Goal: Obtain resource: Obtain resource

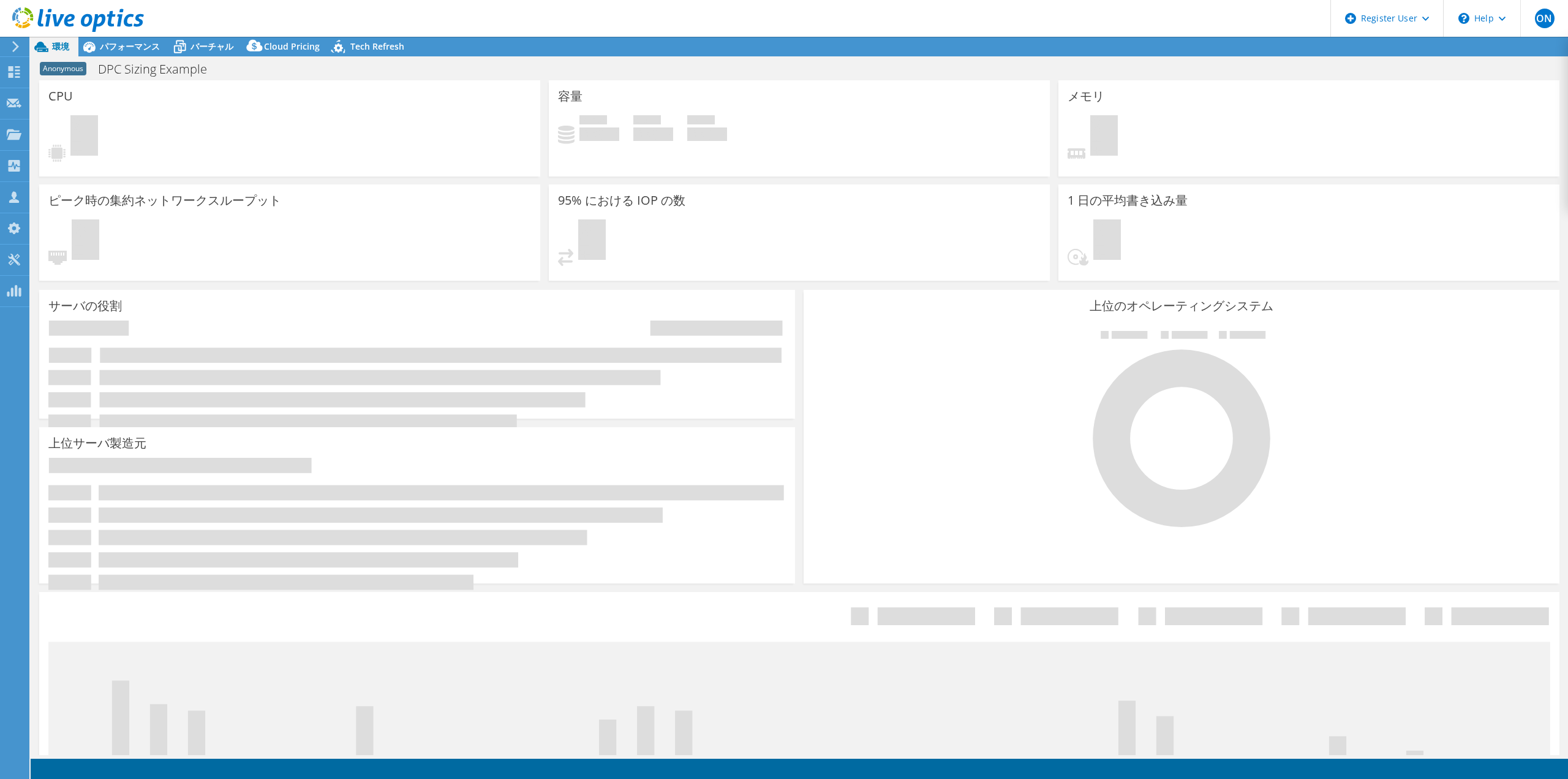
select select "Tokyo"
select select "USD"
select select "Tokyo"
select select "JPY"
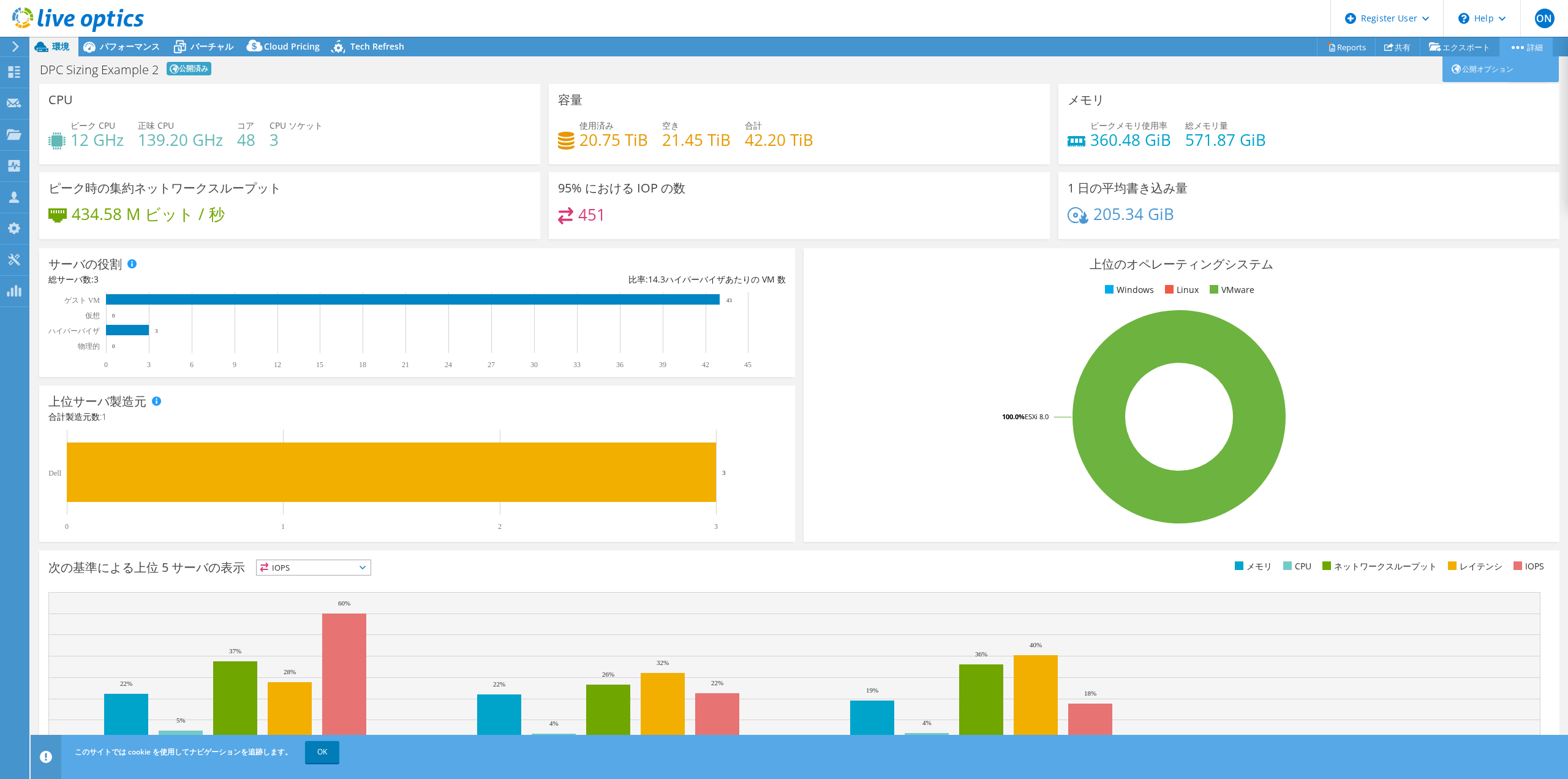
click at [1521, 51] on link "詳細" at bounding box center [1525, 47] width 53 height 19
click at [961, 250] on div "上位のオペレーティングシステム Windows Linux VMware 100.0% ESXi 8.0" at bounding box center [1181, 394] width 756 height 293
click at [151, 49] on span "パフォーマンス" at bounding box center [130, 46] width 60 height 12
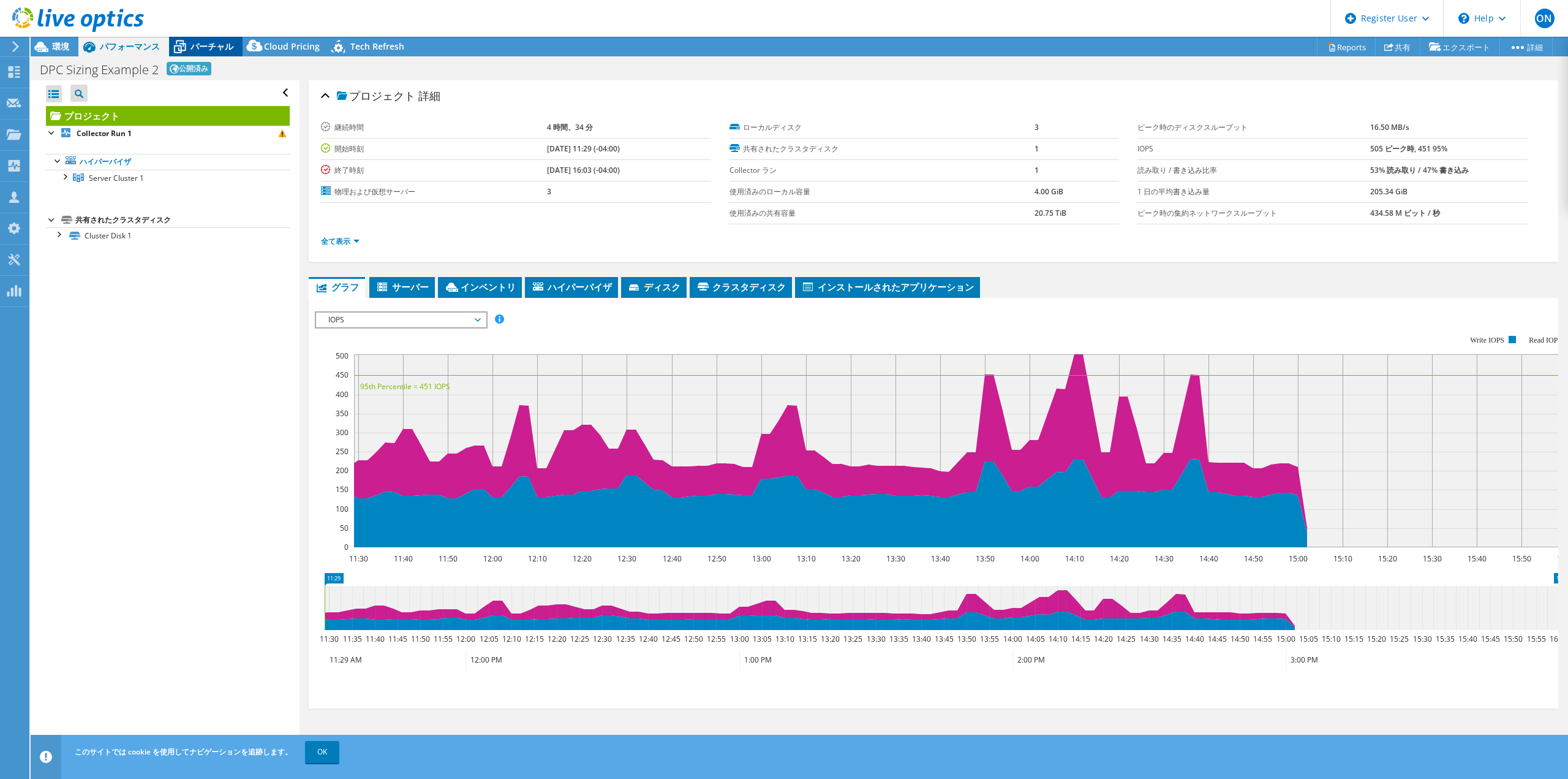
click at [212, 47] on span "バーチャル" at bounding box center [212, 46] width 43 height 12
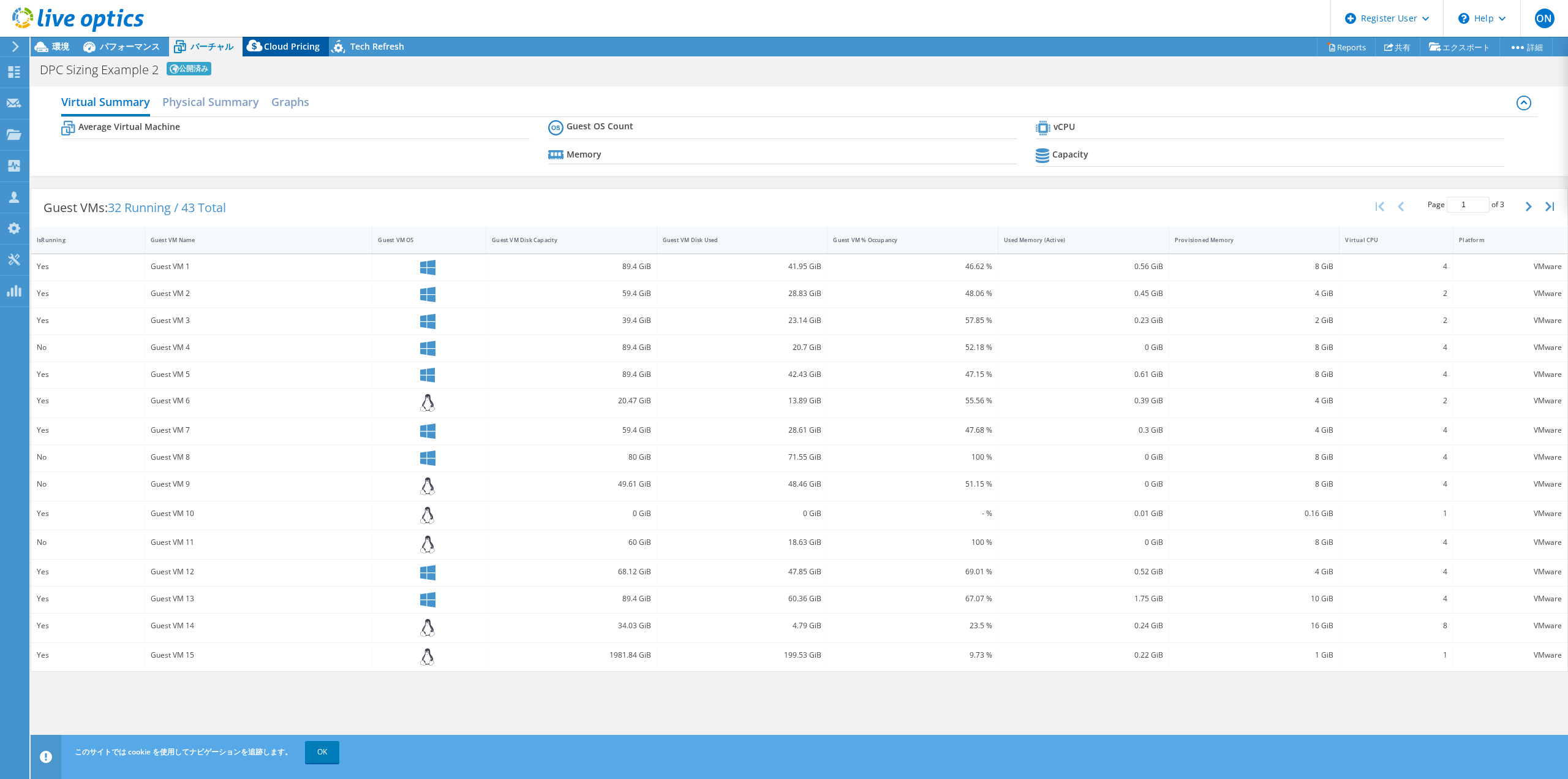
click at [282, 50] on span "Cloud Pricing" at bounding box center [291, 46] width 56 height 12
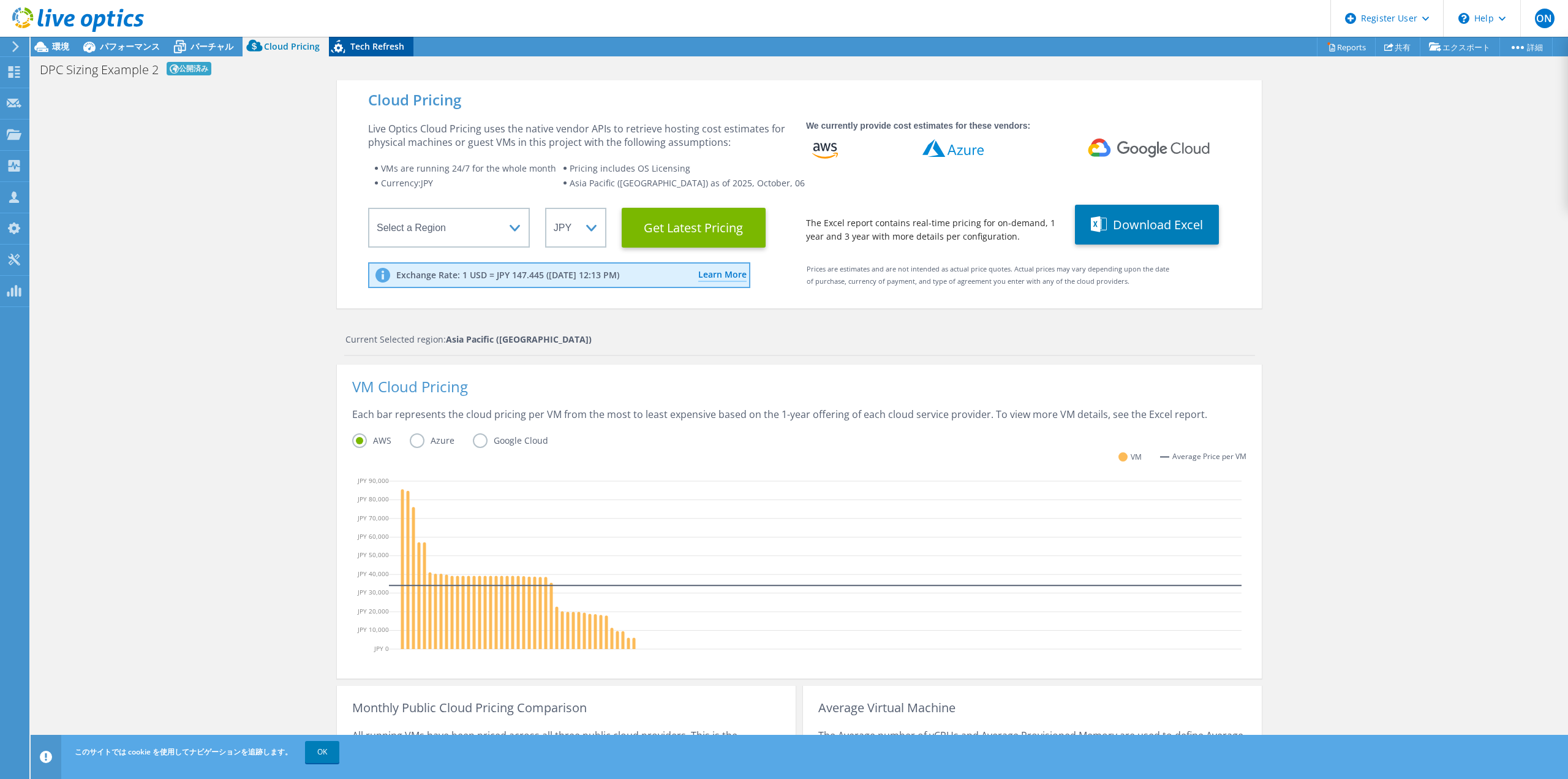
click at [367, 50] on span "Tech Refresh" at bounding box center [378, 46] width 54 height 12
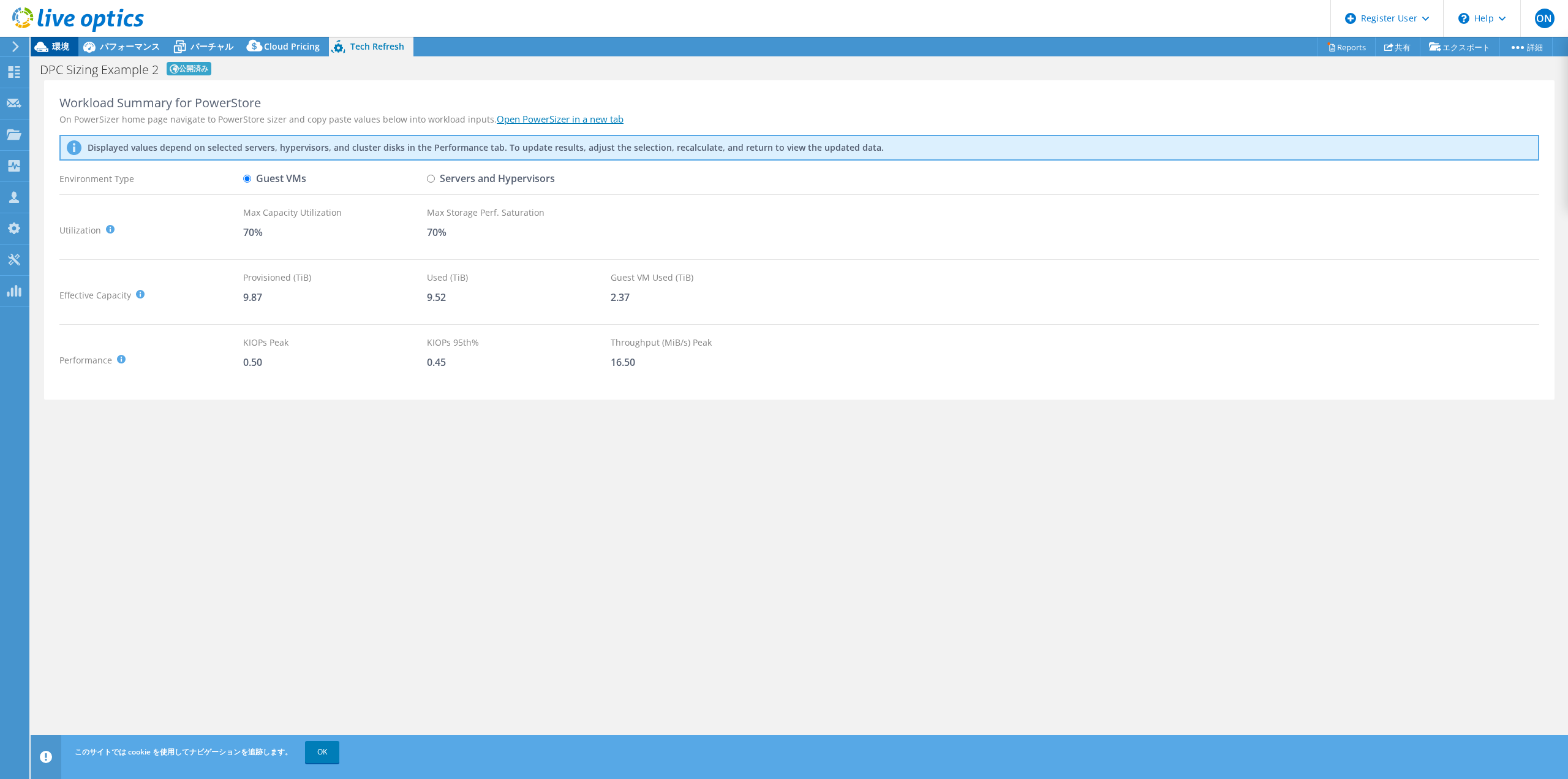
click at [58, 44] on span "環境" at bounding box center [61, 46] width 17 height 12
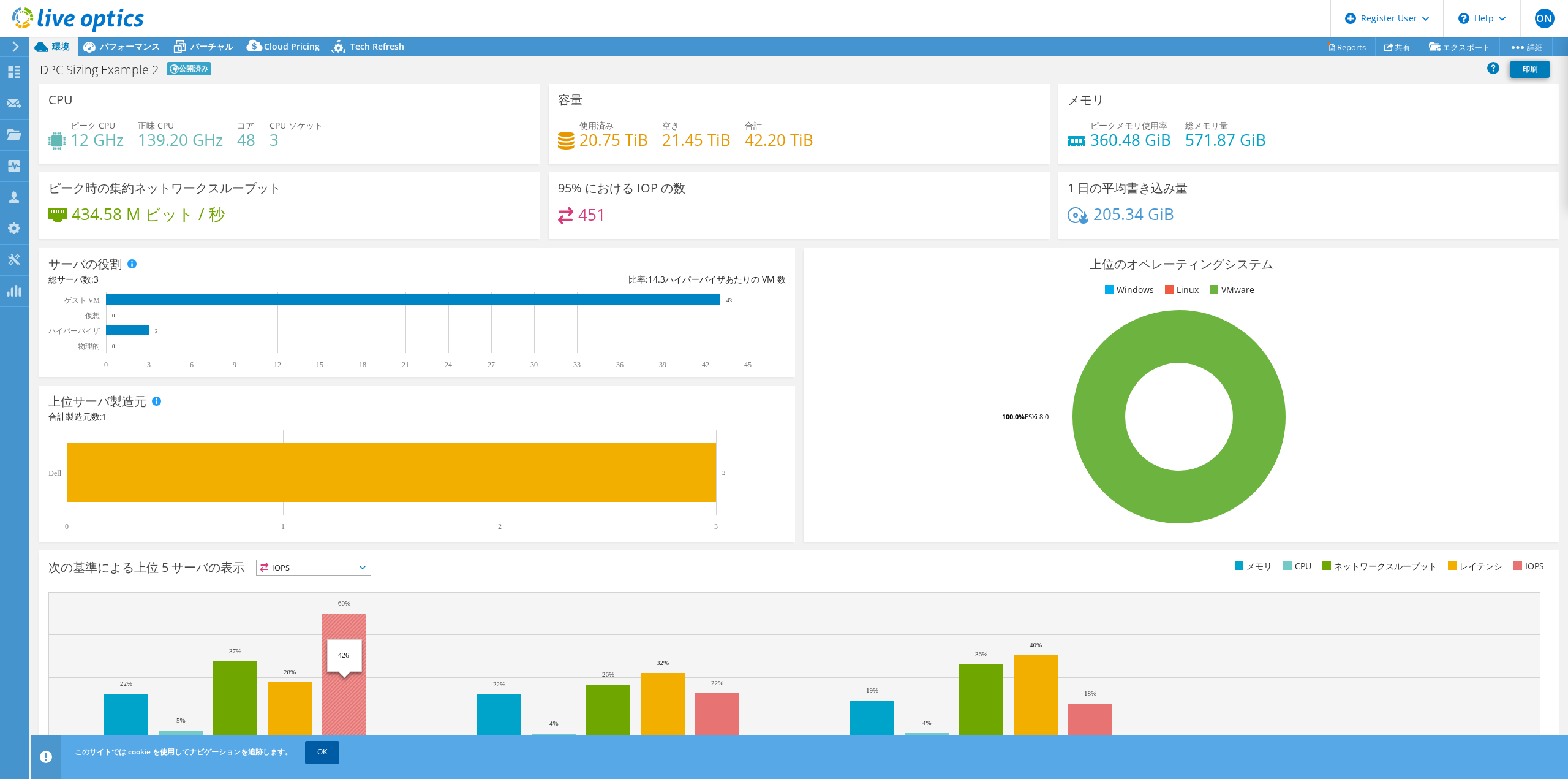
click at [323, 755] on link "OK" at bounding box center [321, 751] width 34 height 22
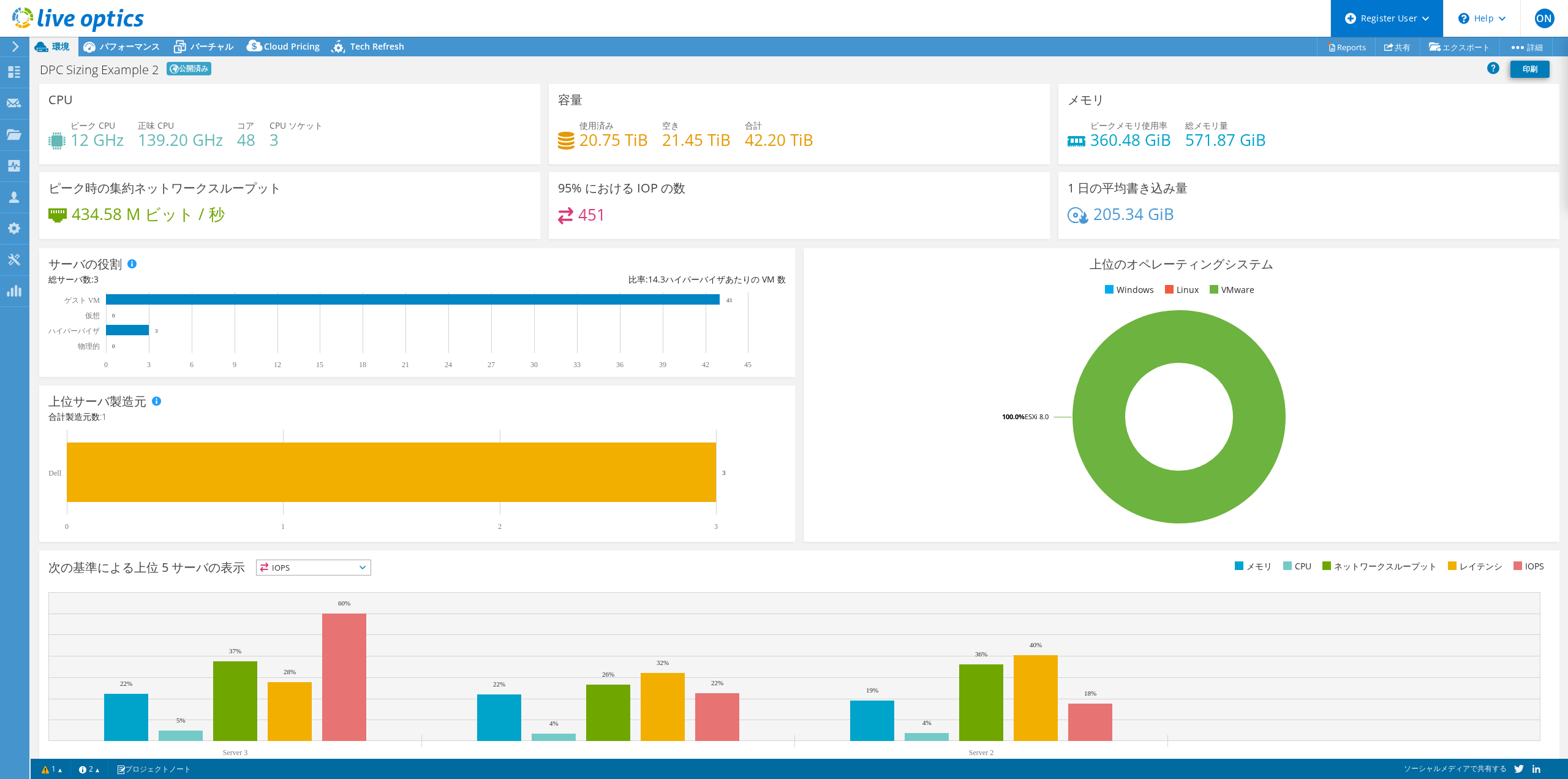
click at [1425, 17] on icon at bounding box center [1425, 18] width 7 height 4
click at [1502, 20] on use at bounding box center [1502, 18] width 7 height 4
click at [1194, 12] on header "ON Dell ユーザー Osamu Nakano Osamu.Nakano@dell.com Dell My Profile Log Out \n Help…" at bounding box center [784, 18] width 1568 height 37
click at [220, 47] on span "バーチャル" at bounding box center [212, 46] width 43 height 12
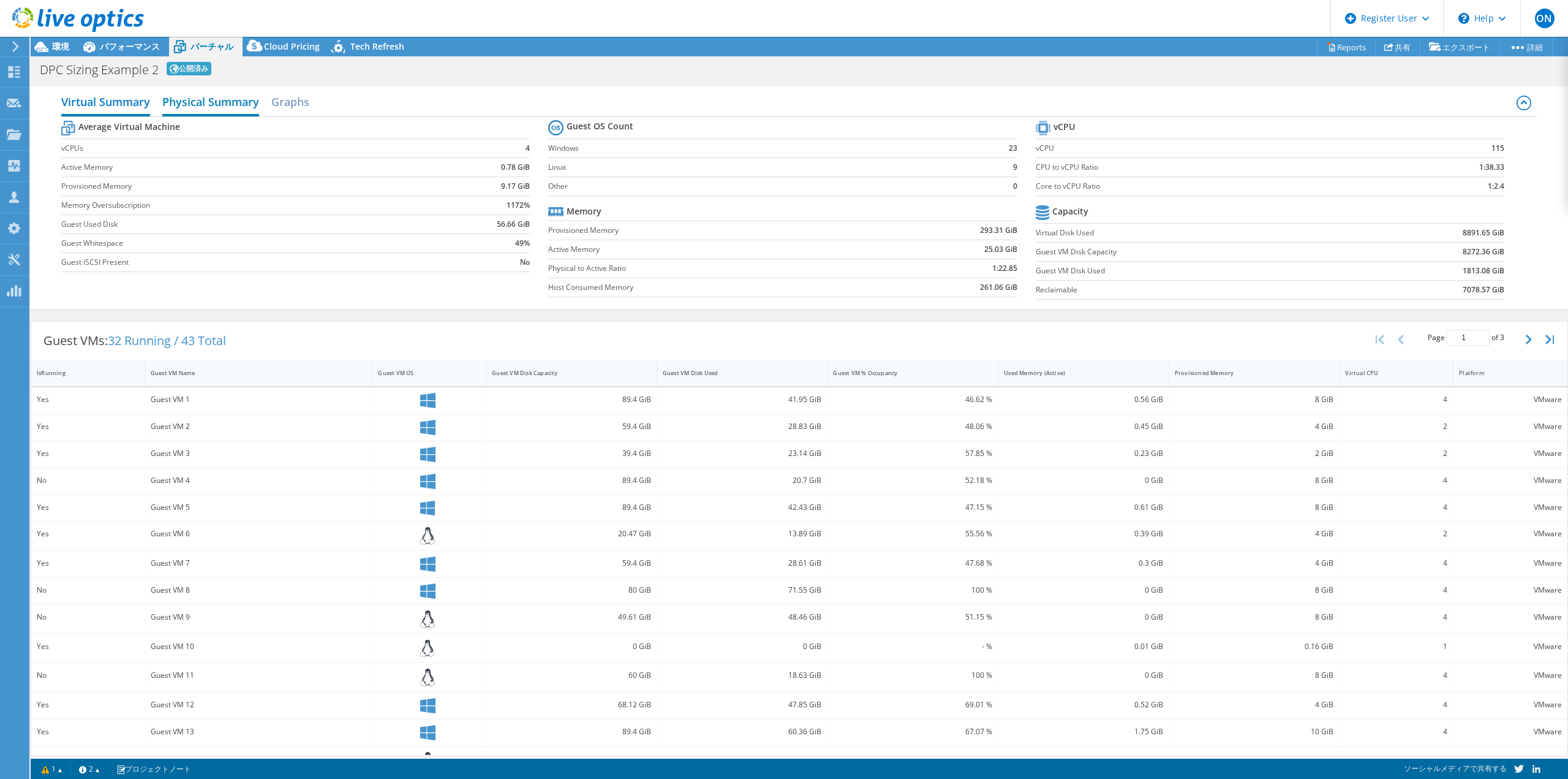
click at [206, 102] on h2 "Physical Summary" at bounding box center [210, 103] width 97 height 27
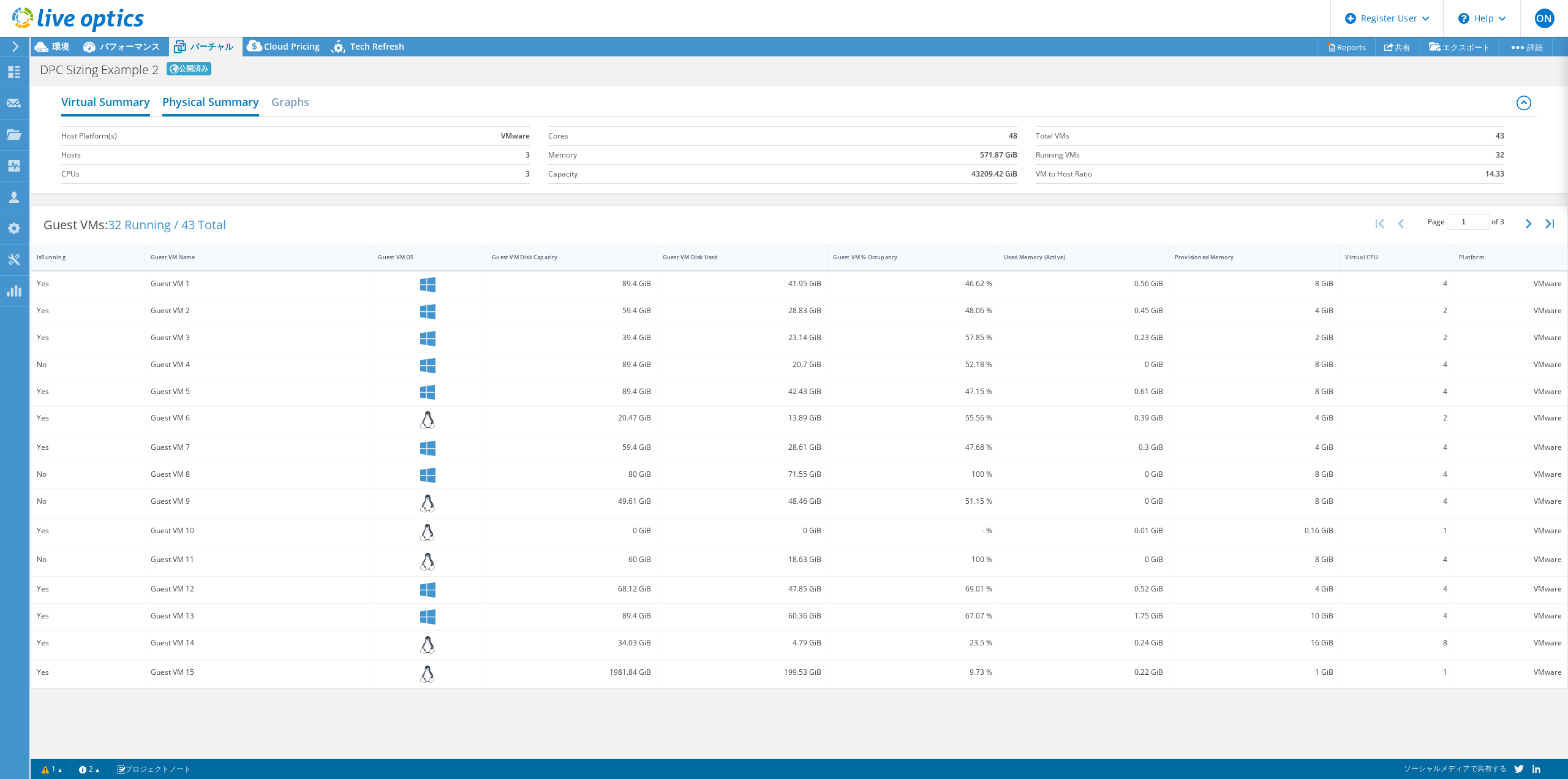
click at [111, 106] on h2 "Virtual Summary" at bounding box center [106, 103] width 88 height 27
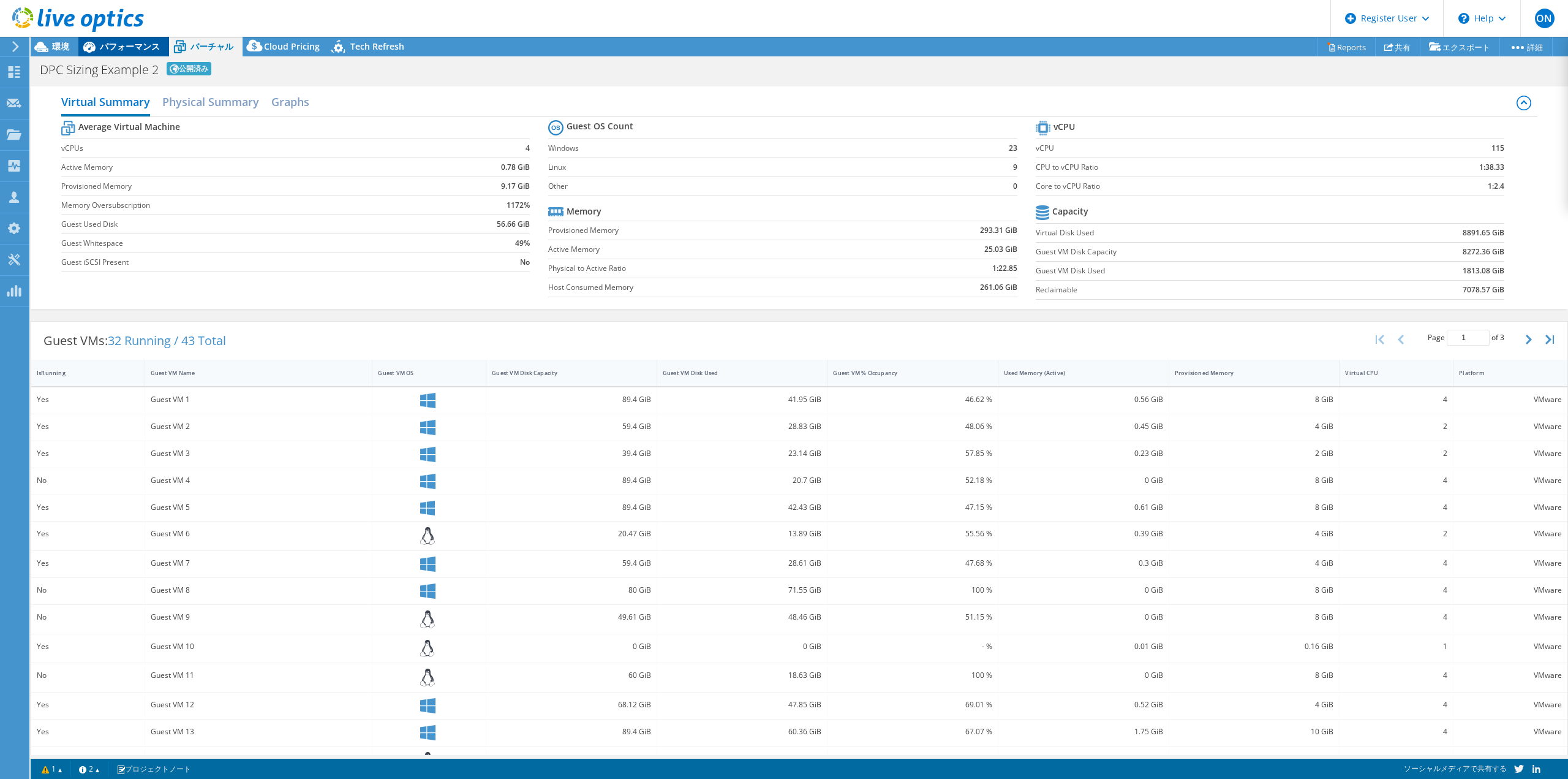
click at [116, 41] on span "パフォーマンス" at bounding box center [130, 46] width 60 height 12
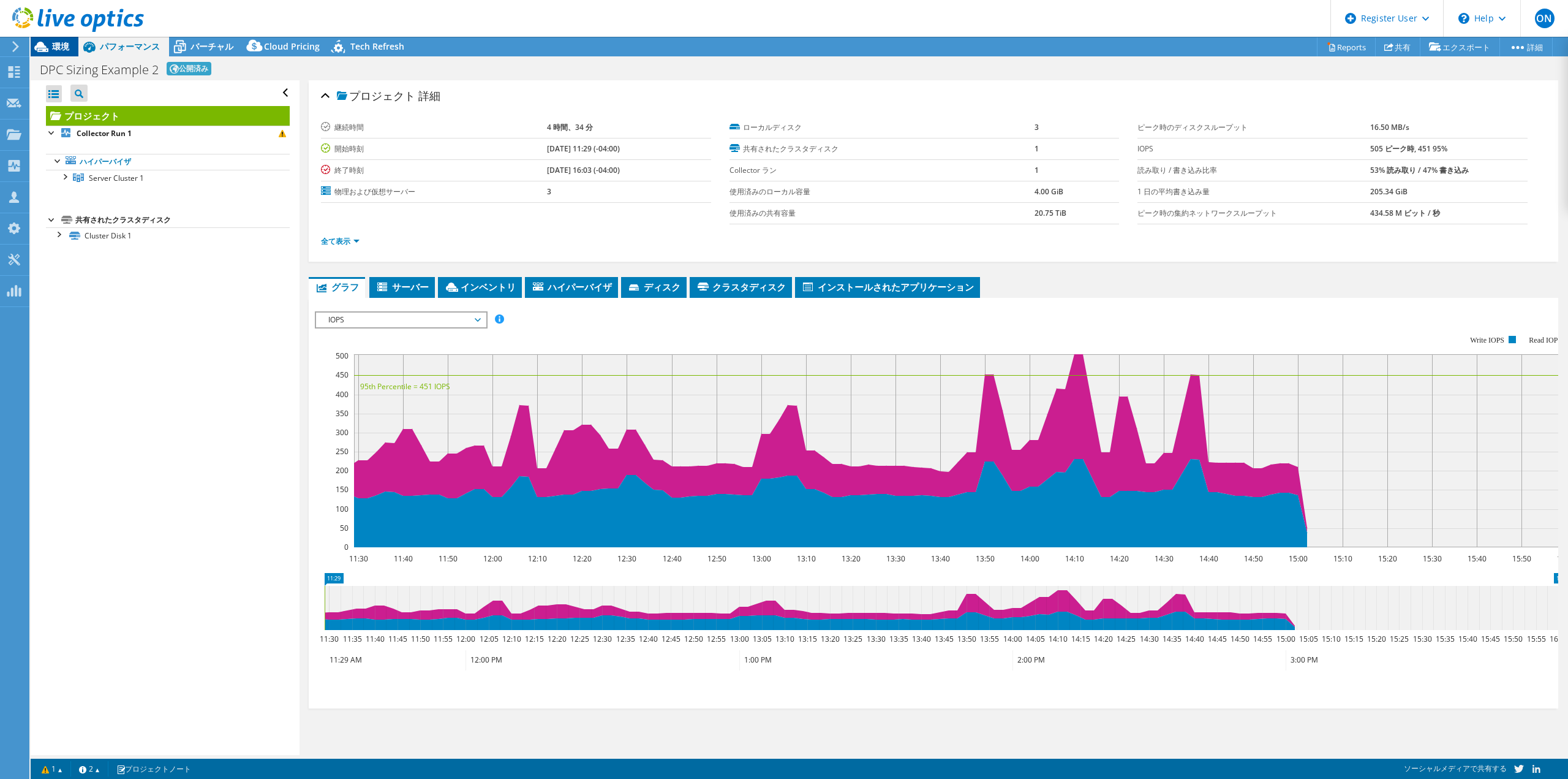
click at [61, 49] on span "環境" at bounding box center [61, 46] width 17 height 12
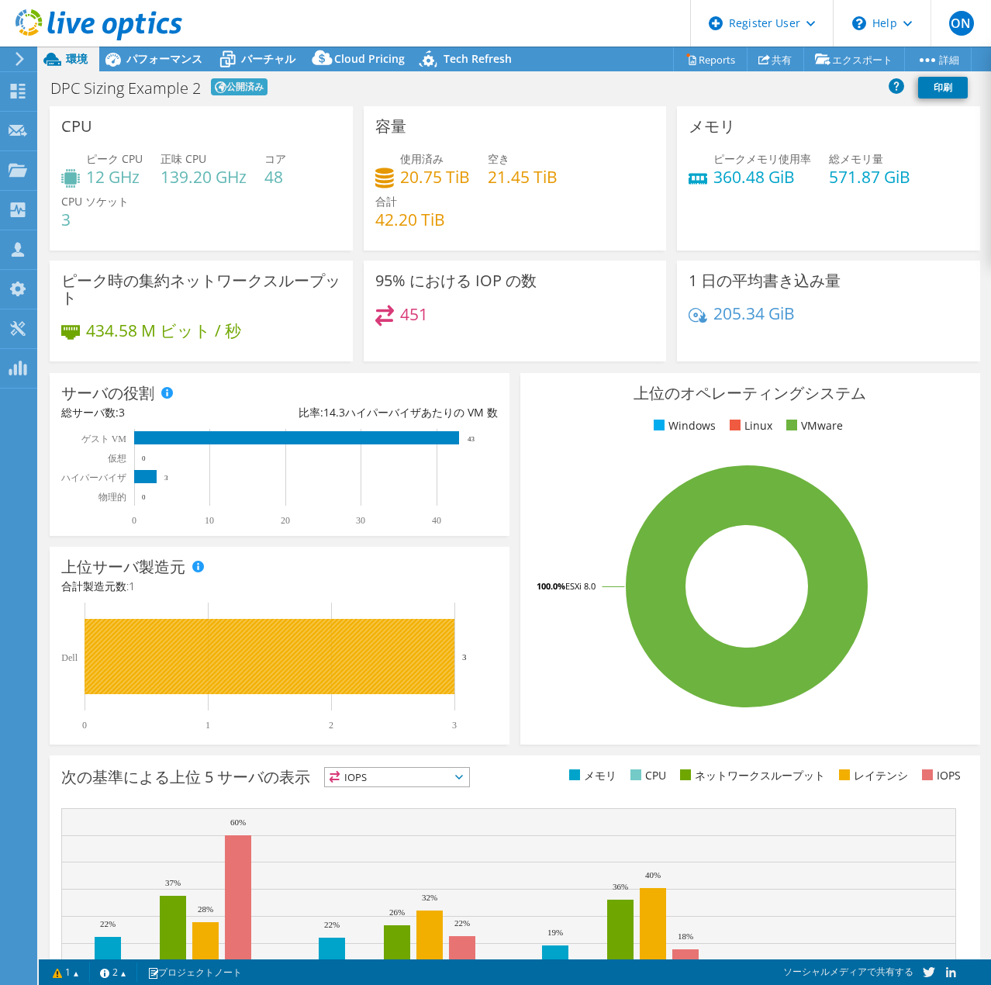
click at [383, 677] on rect at bounding box center [270, 656] width 370 height 75
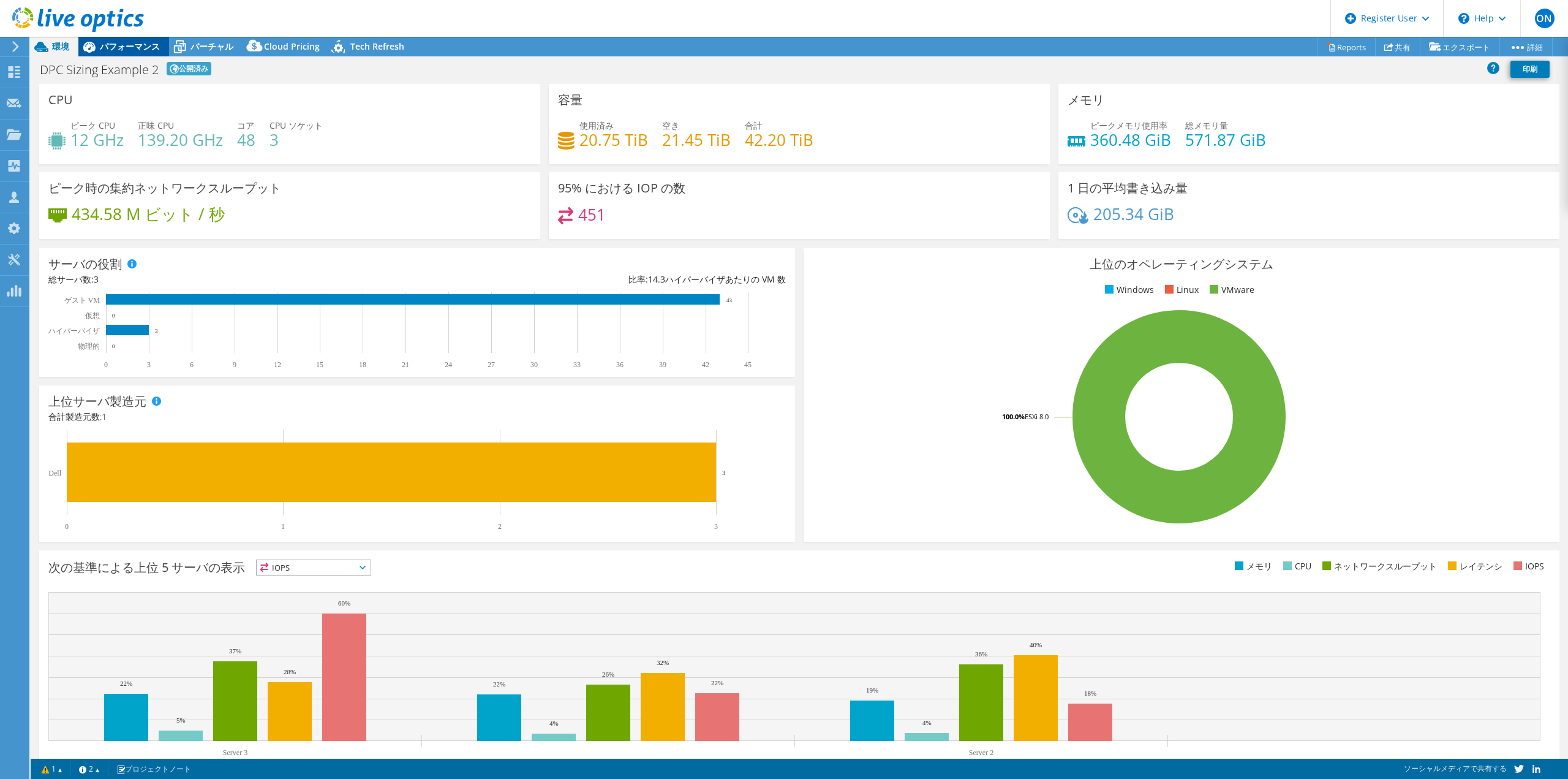
click at [131, 45] on span "パフォーマンス" at bounding box center [130, 46] width 60 height 12
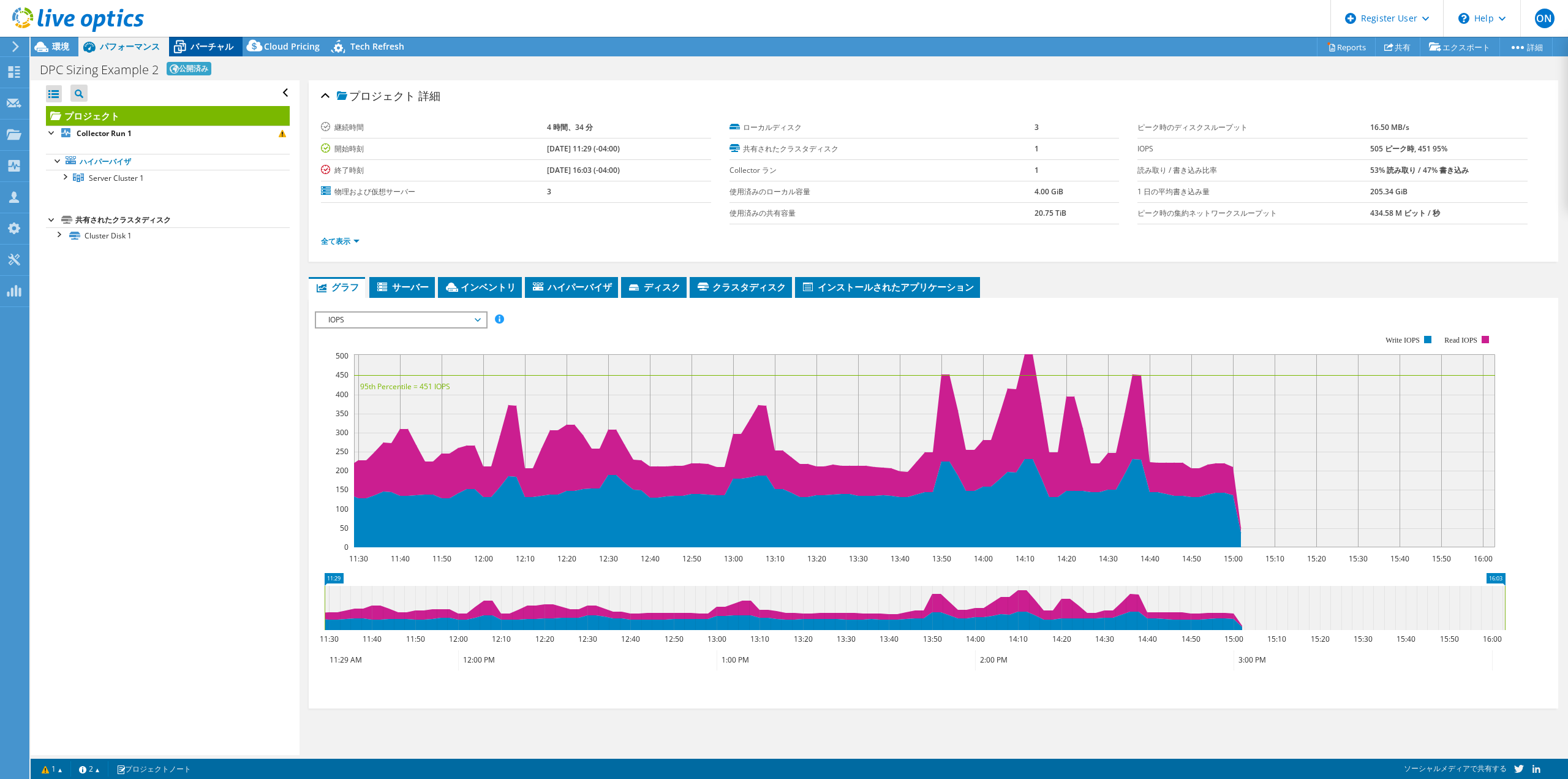
click at [207, 47] on span "バーチャル" at bounding box center [212, 46] width 43 height 12
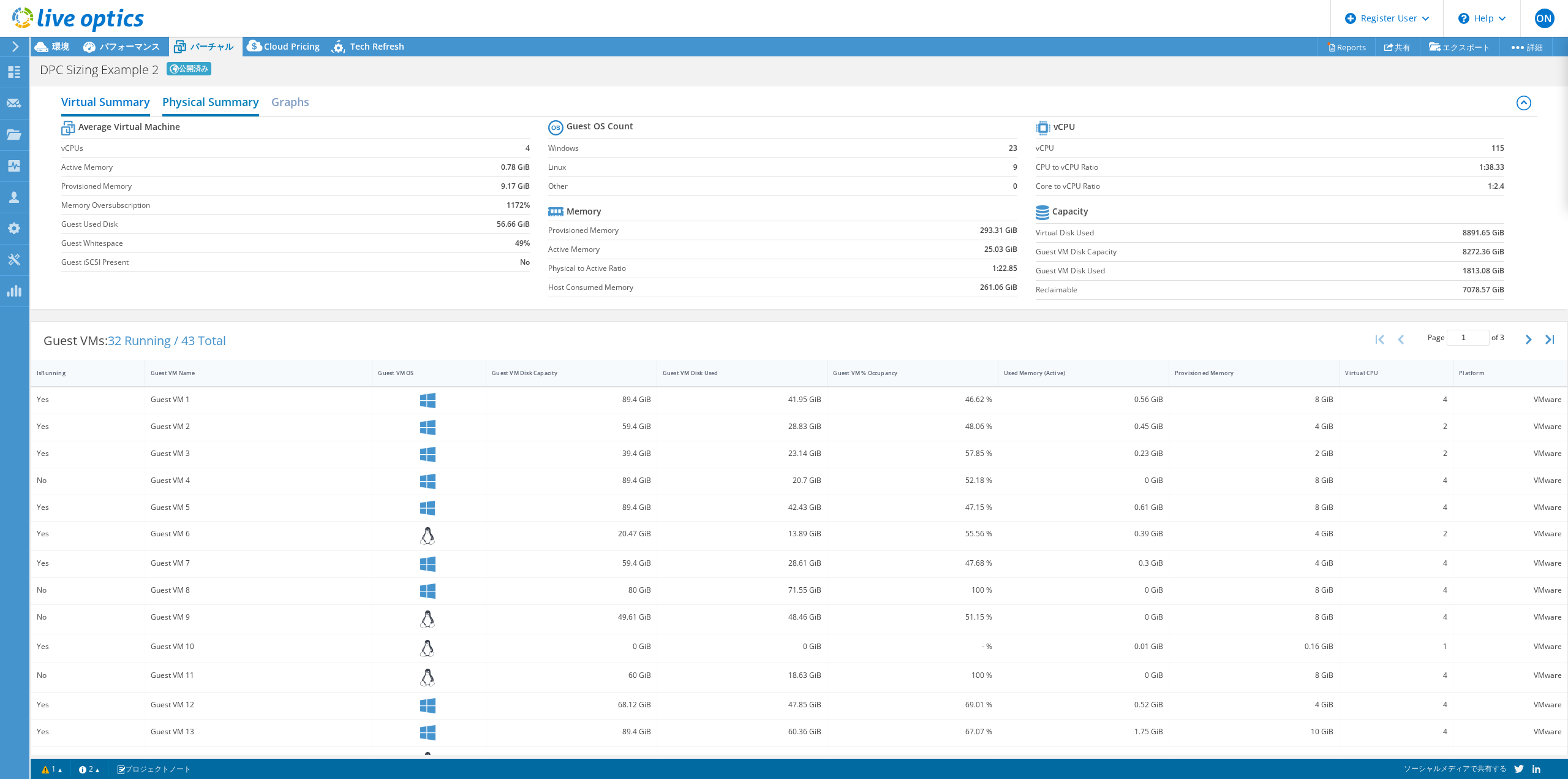
click at [204, 104] on h2 "Physical Summary" at bounding box center [210, 103] width 97 height 27
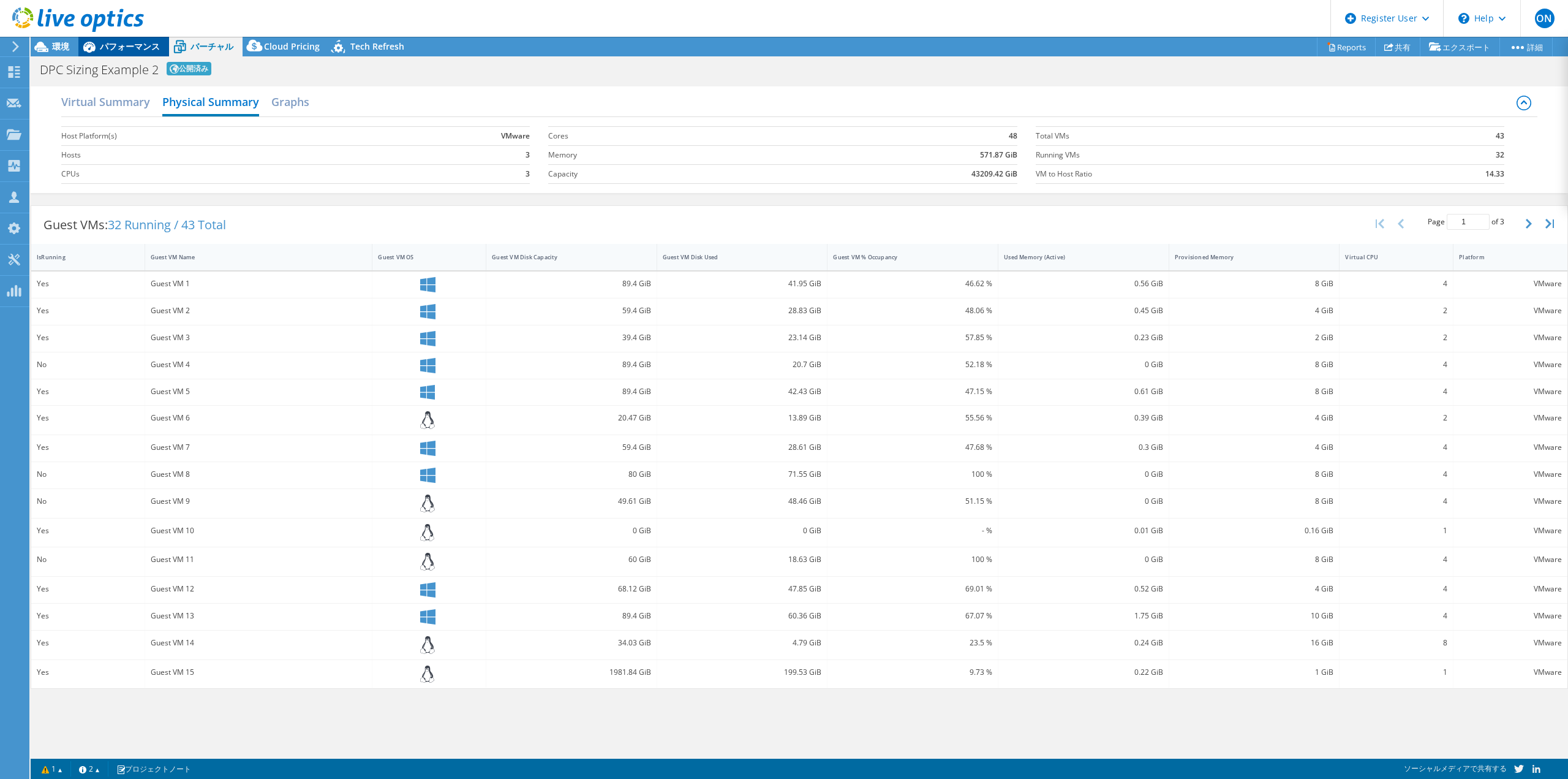
click at [107, 47] on span "パフォーマンス" at bounding box center [130, 46] width 60 height 12
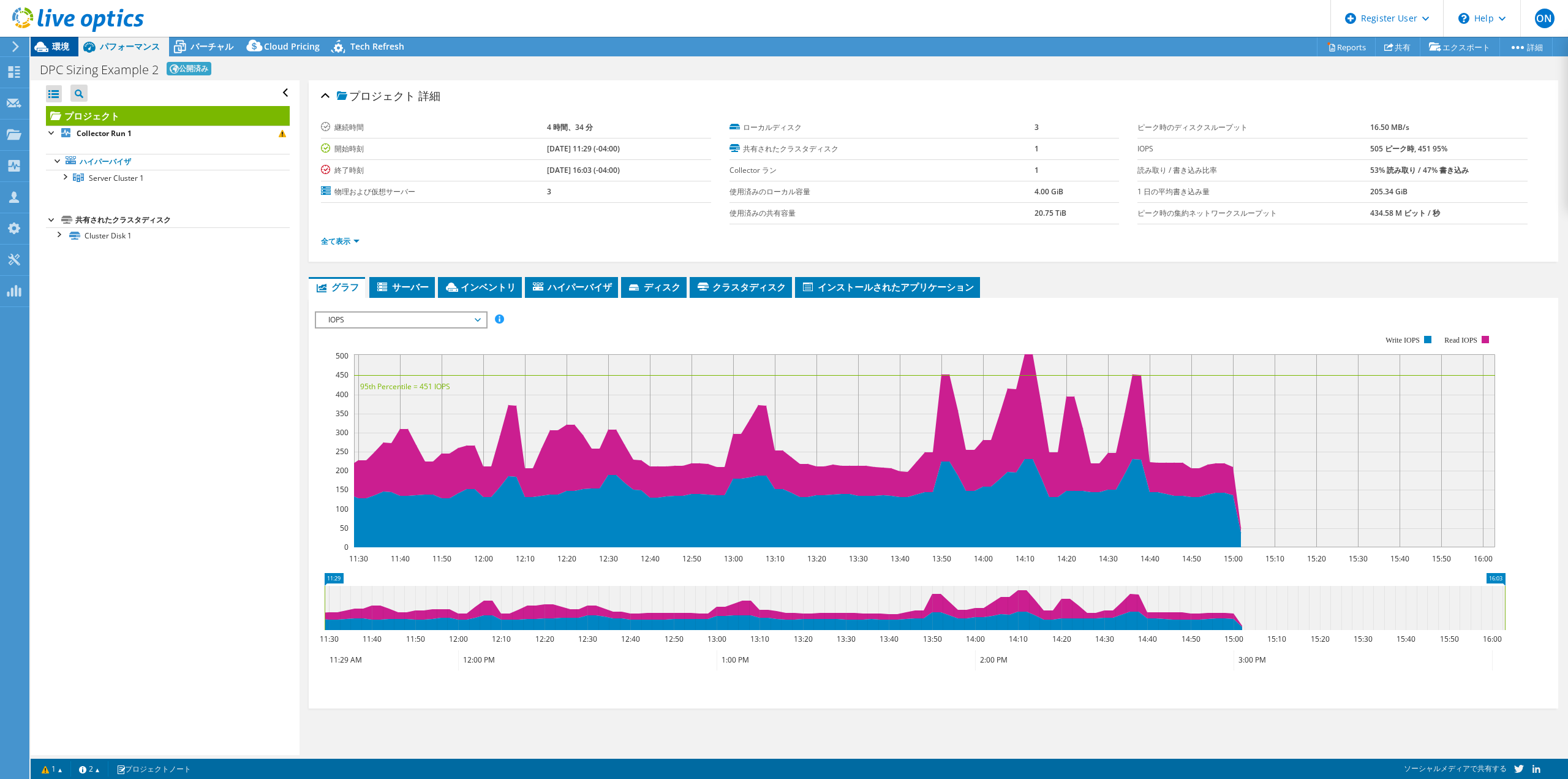
click at [52, 47] on span "環境" at bounding box center [61, 46] width 17 height 12
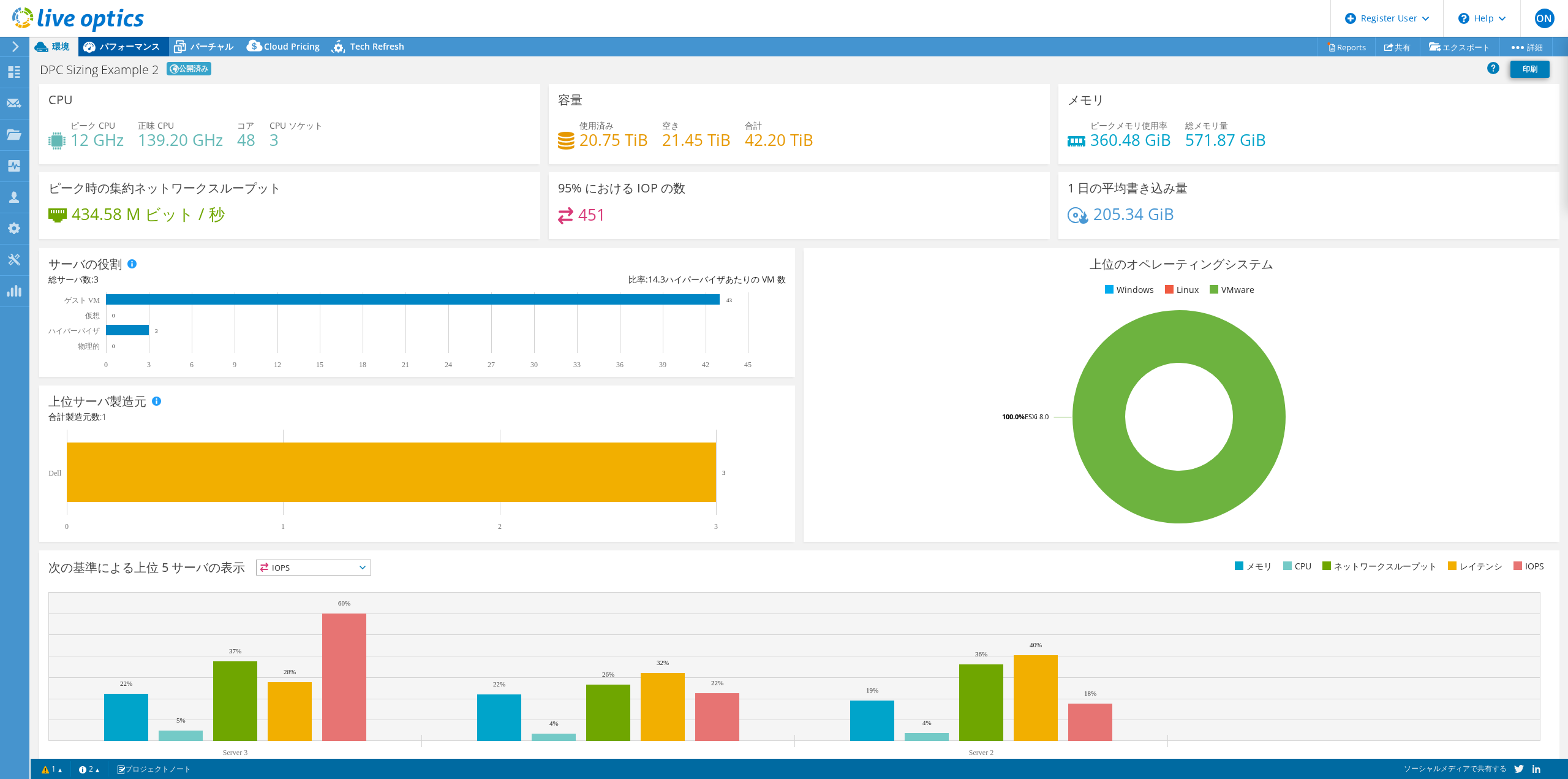
click at [117, 47] on span "パフォーマンス" at bounding box center [130, 46] width 60 height 12
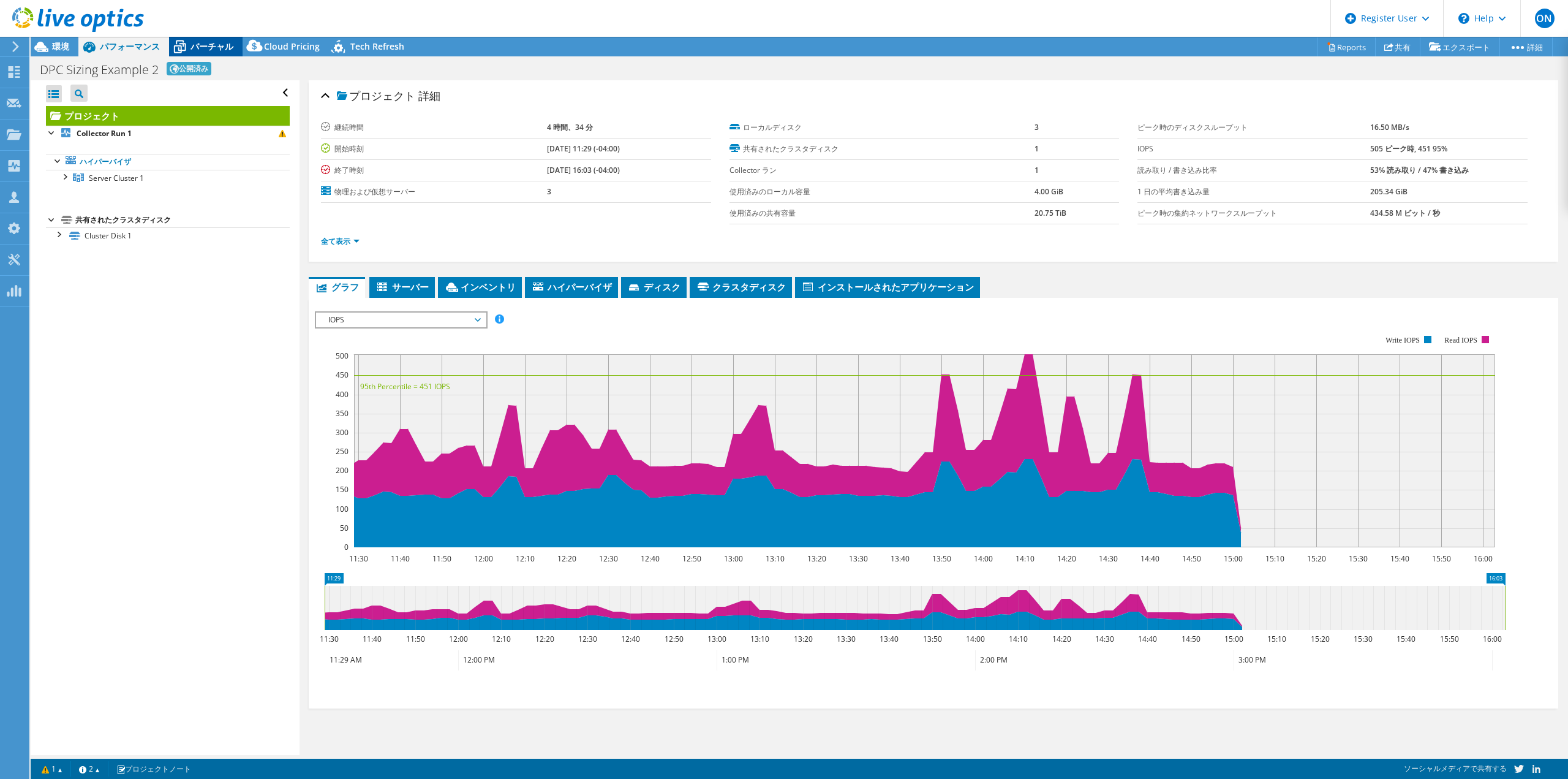
click at [192, 43] on span "バーチャル" at bounding box center [212, 46] width 43 height 12
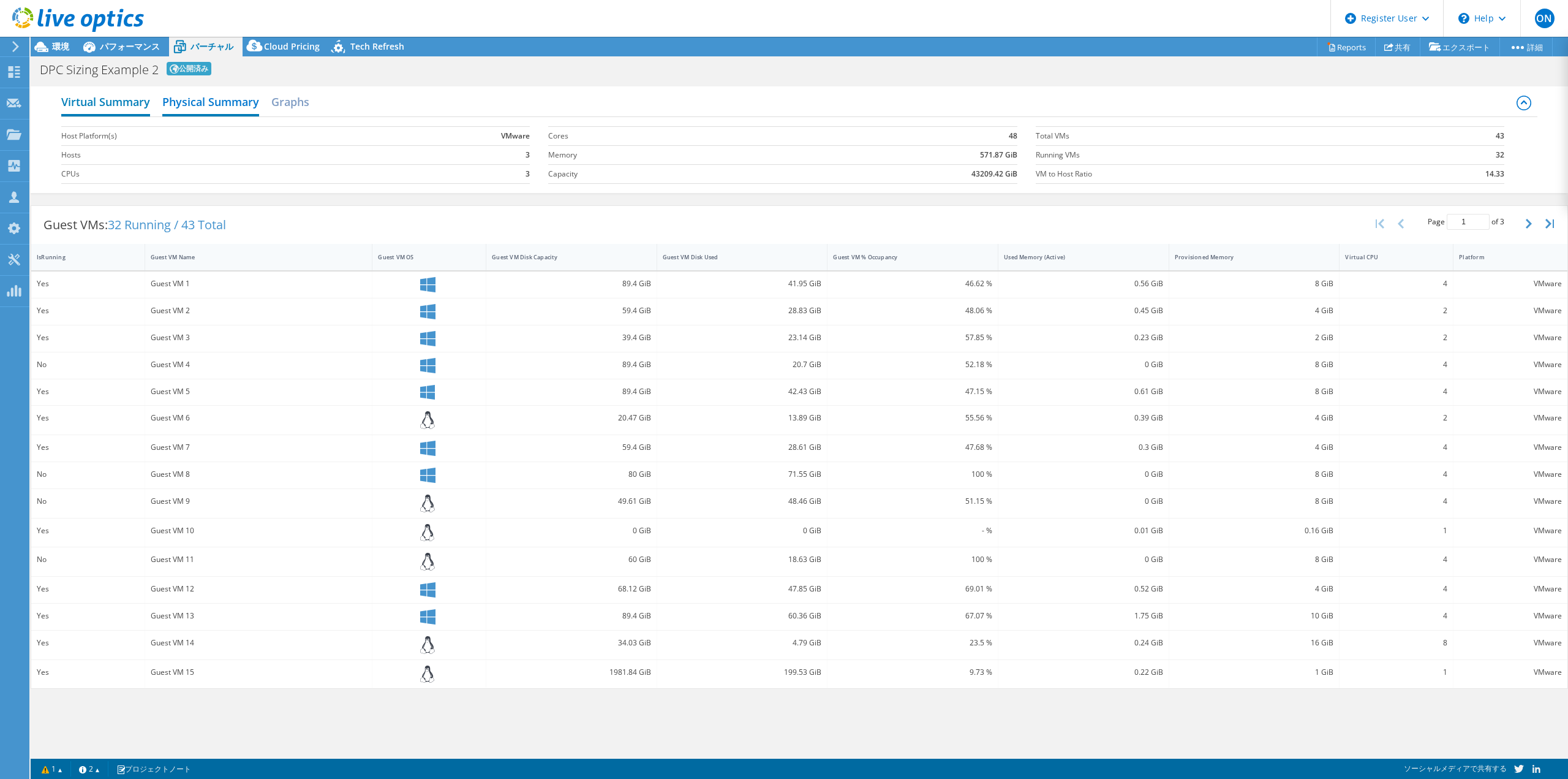
click at [125, 107] on h2 "Virtual Summary" at bounding box center [106, 103] width 88 height 27
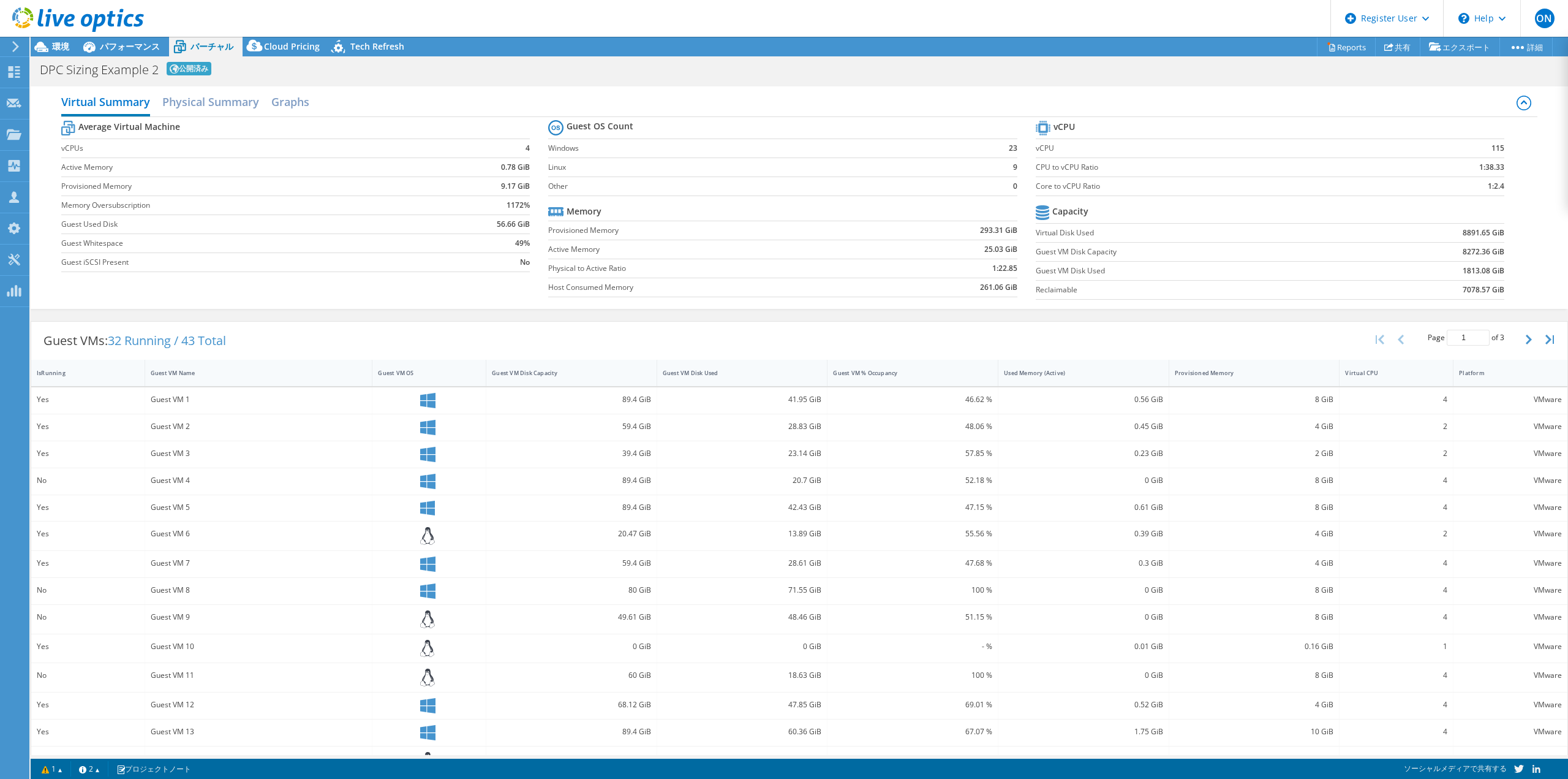
click at [119, 40] on div at bounding box center [72, 21] width 144 height 41
click at [56, 42] on span "環境" at bounding box center [61, 46] width 17 height 12
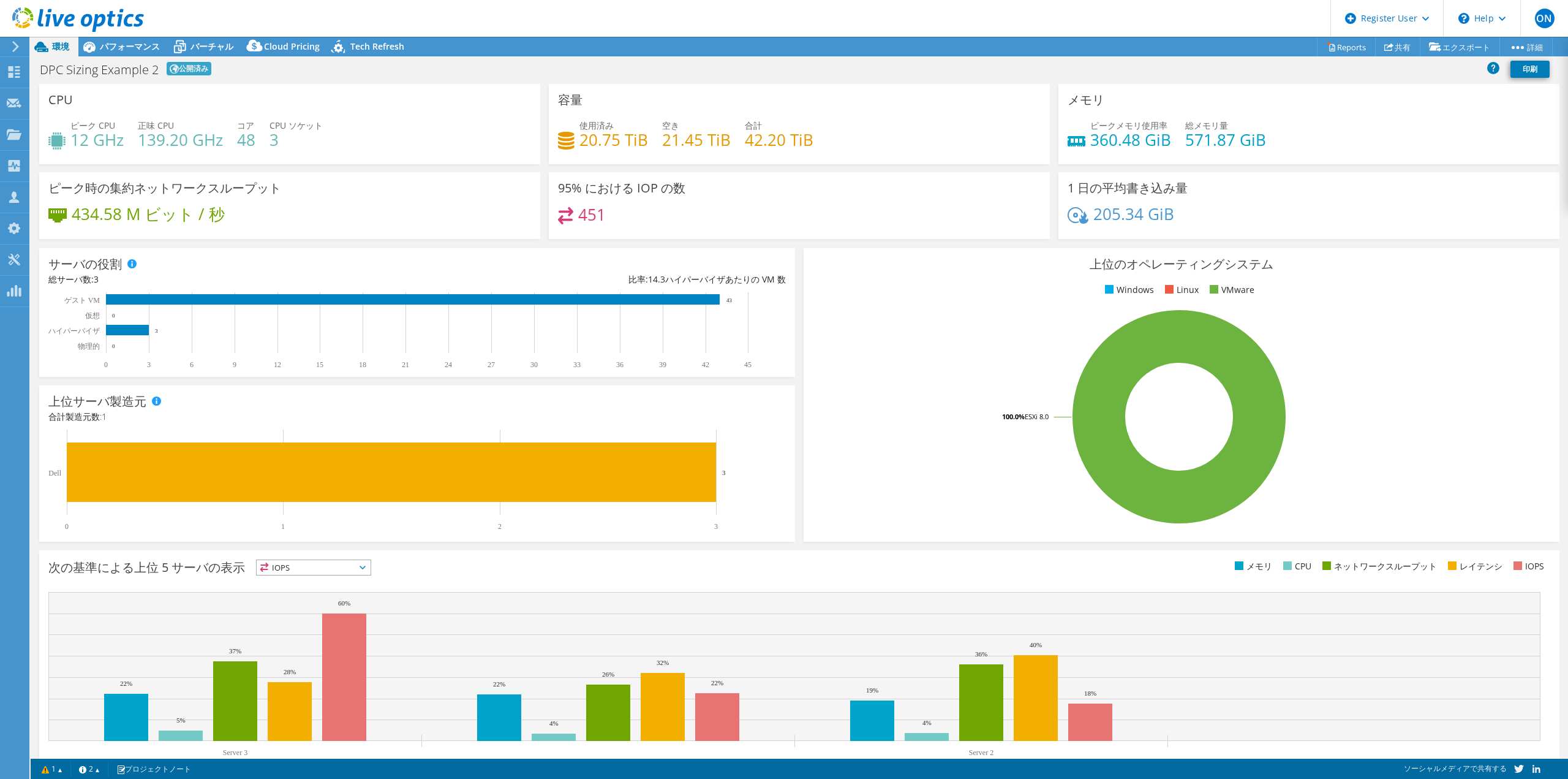
click at [137, 40] on div at bounding box center [72, 21] width 144 height 41
click at [137, 51] on span "パフォーマンス" at bounding box center [130, 46] width 60 height 12
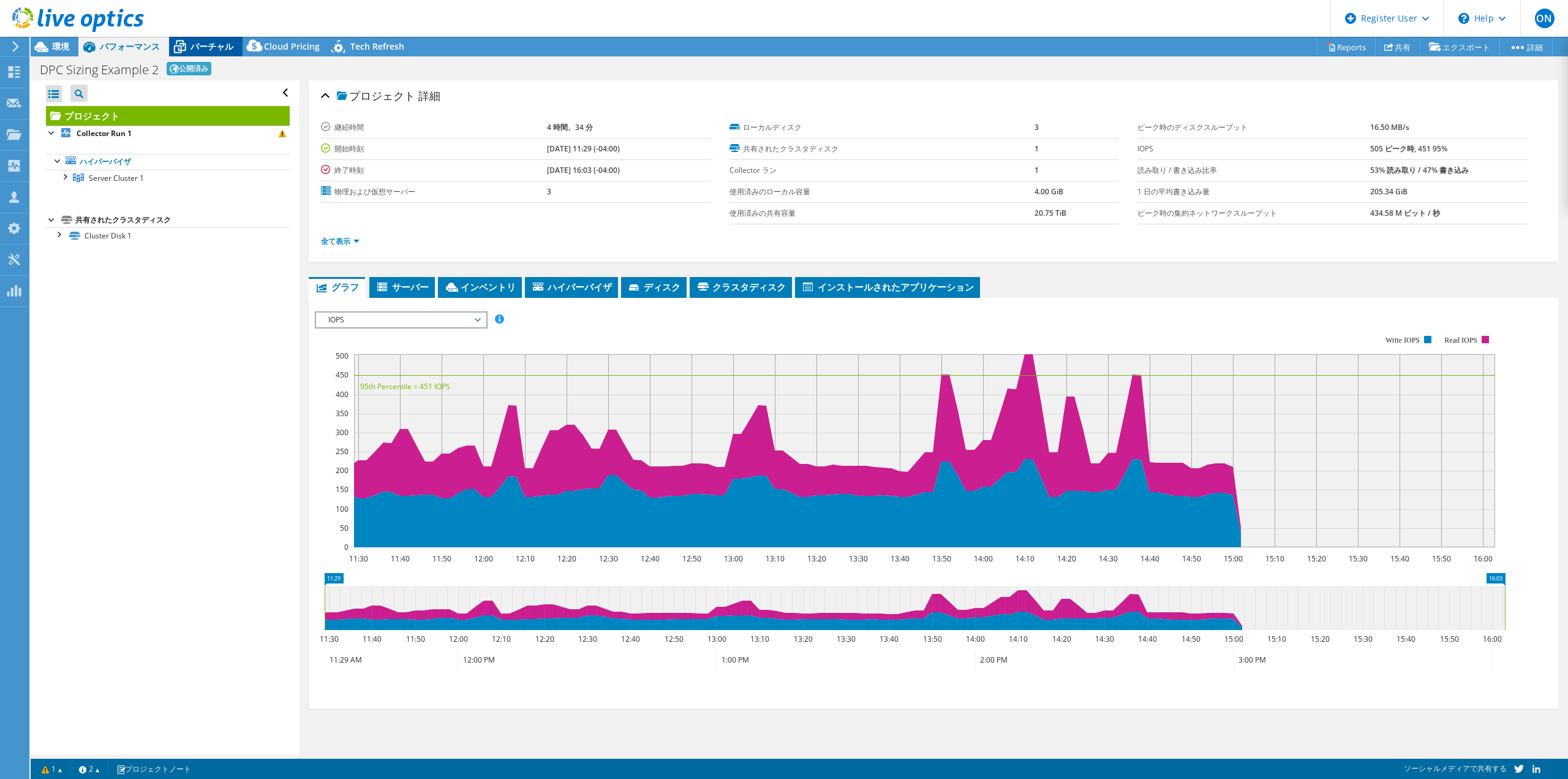
click at [206, 45] on span "バーチャル" at bounding box center [212, 46] width 43 height 12
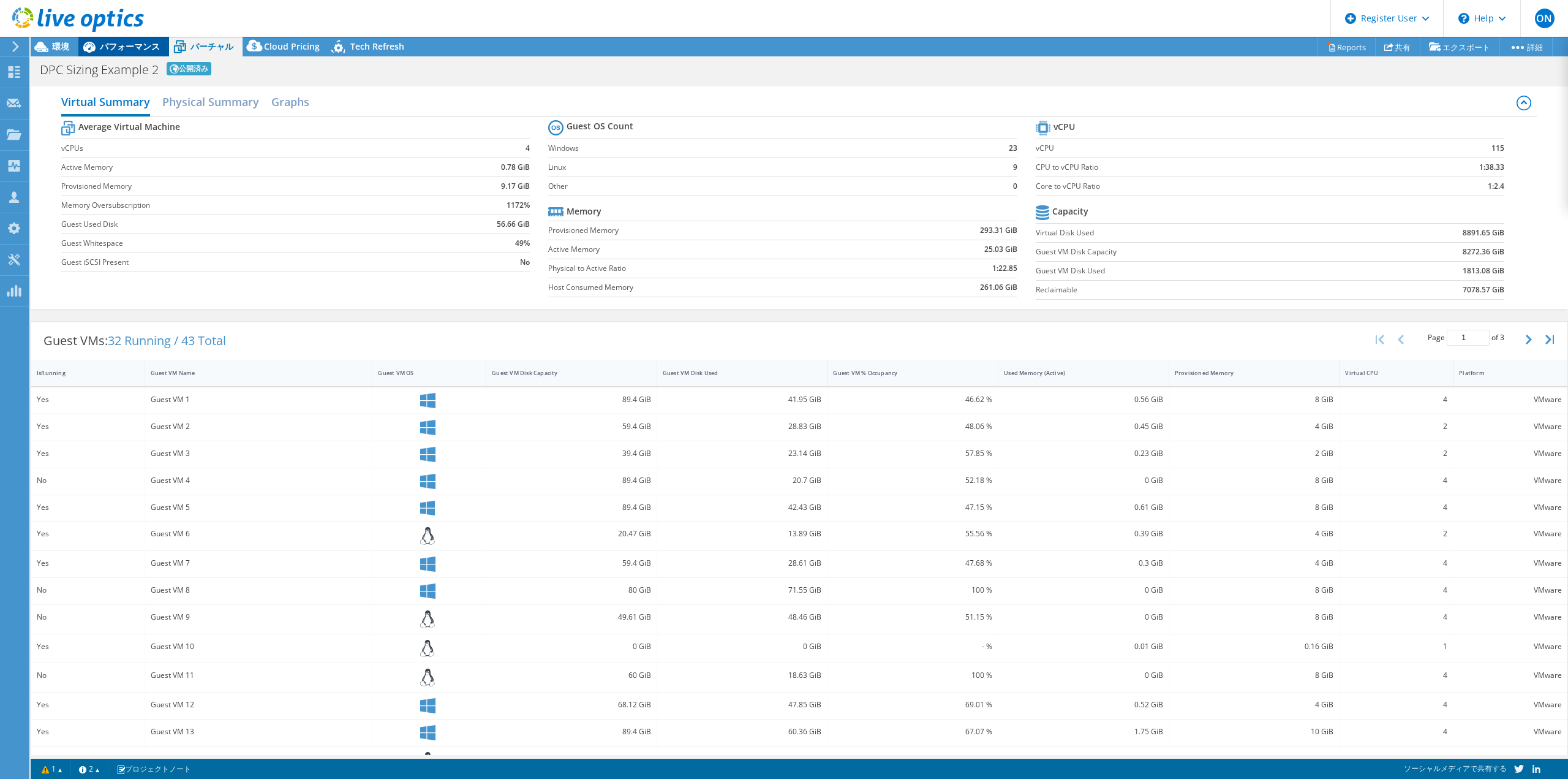
click at [120, 43] on span "パフォーマンス" at bounding box center [130, 46] width 60 height 12
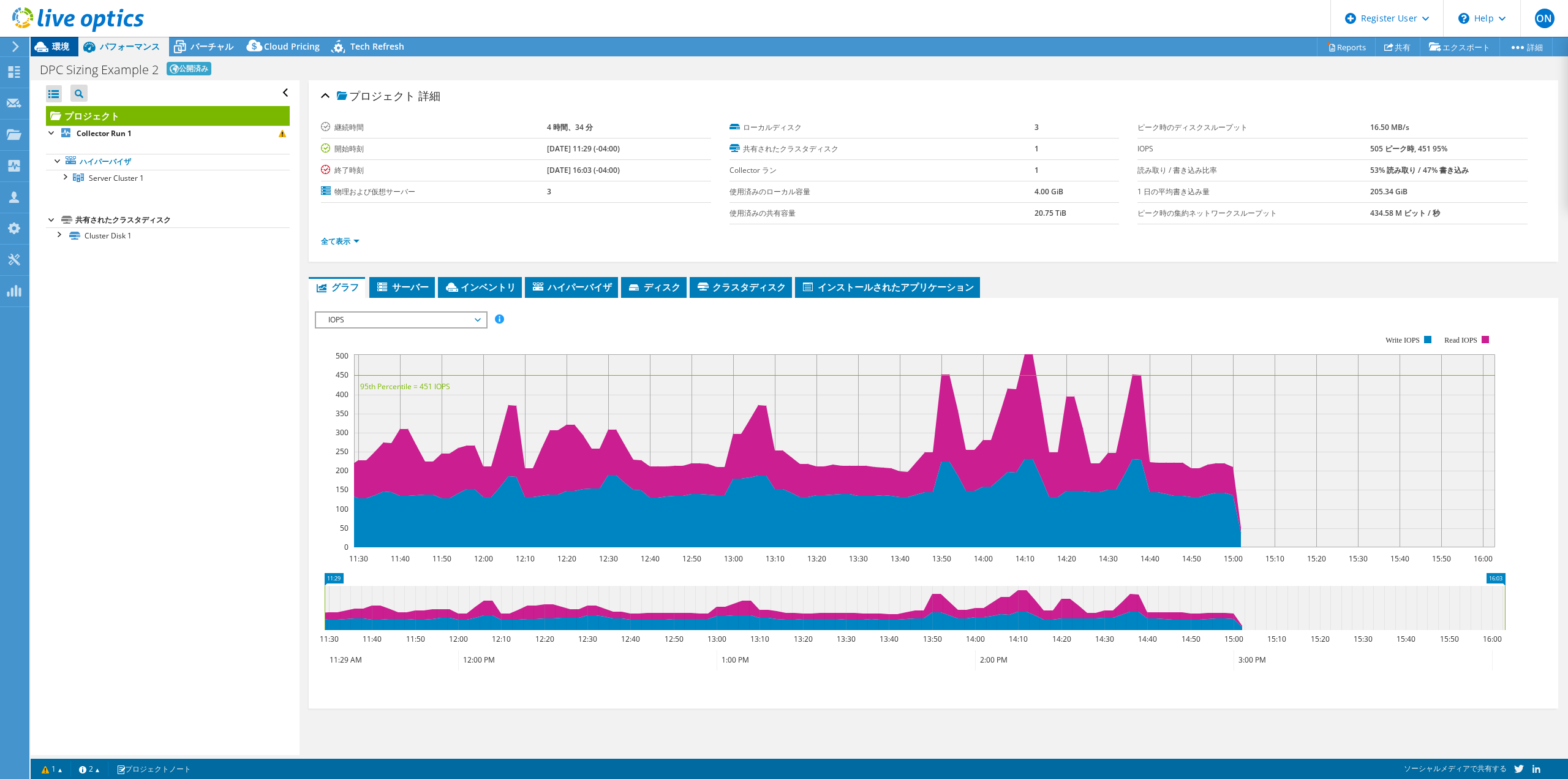
click at [54, 45] on span "環境" at bounding box center [61, 46] width 17 height 12
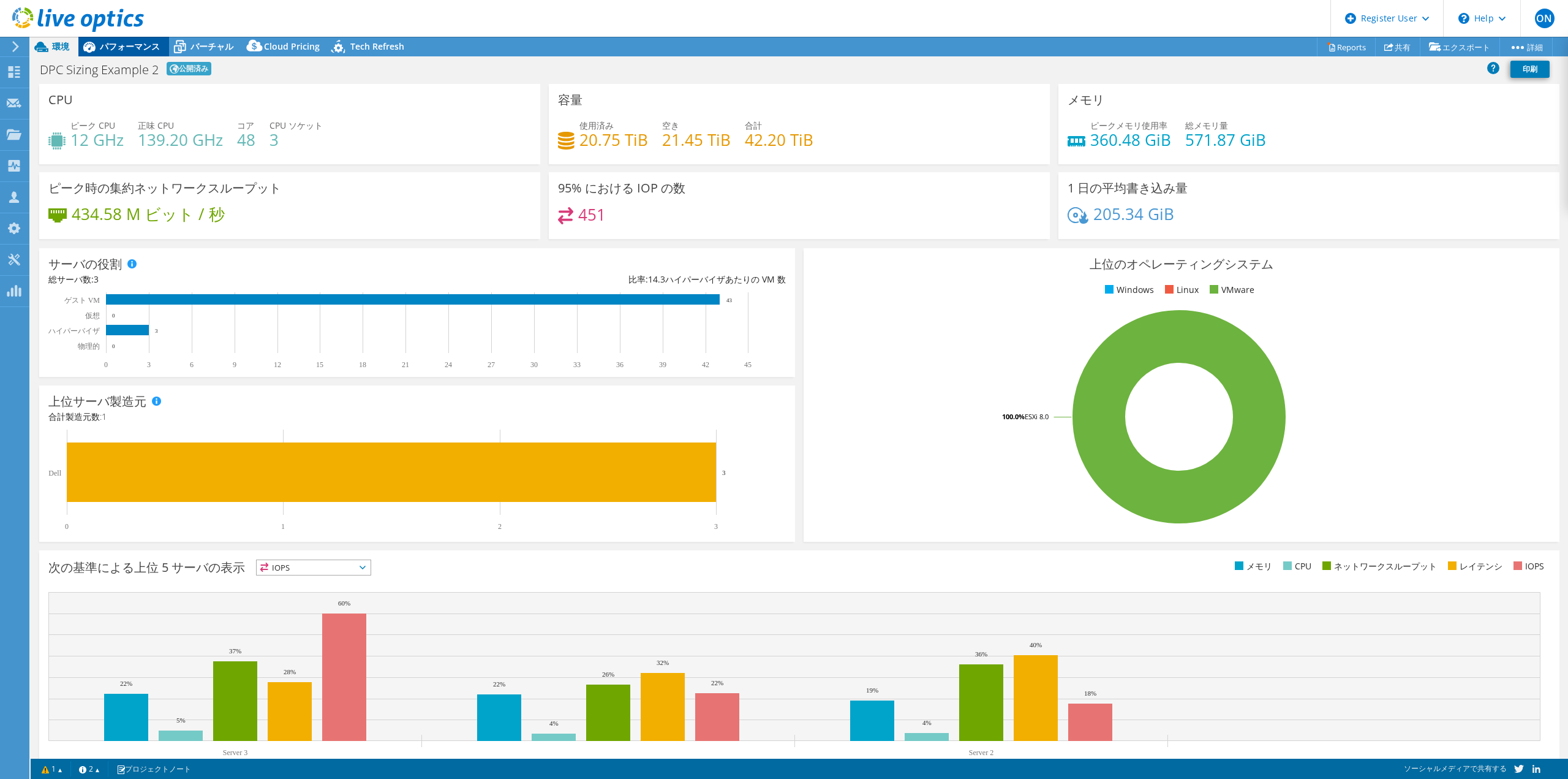
click at [128, 53] on div "パフォーマンス" at bounding box center [123, 47] width 91 height 20
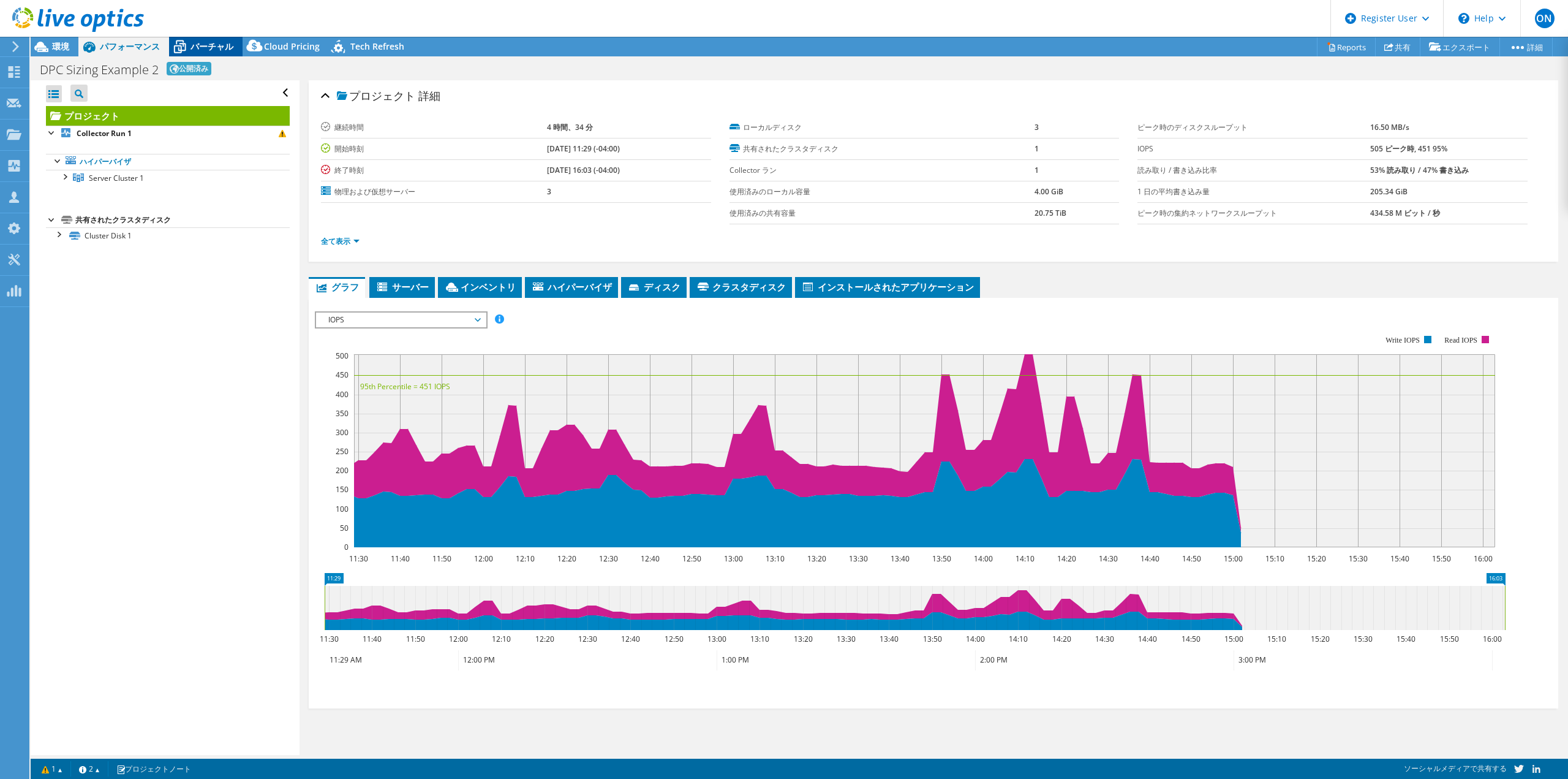
click at [205, 43] on span "バーチャル" at bounding box center [212, 46] width 43 height 12
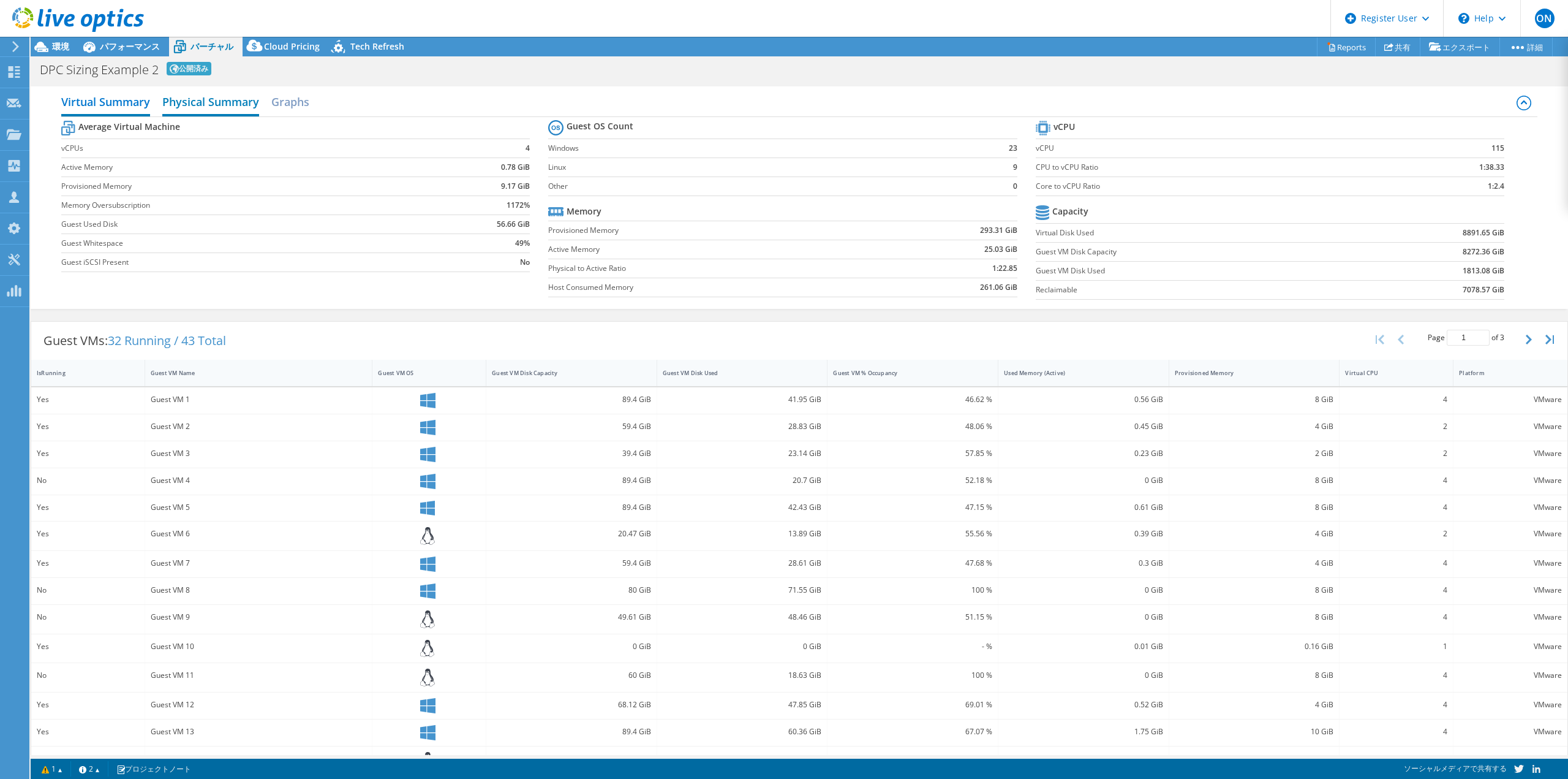
click at [232, 100] on h2 "Physical Summary" at bounding box center [210, 103] width 97 height 27
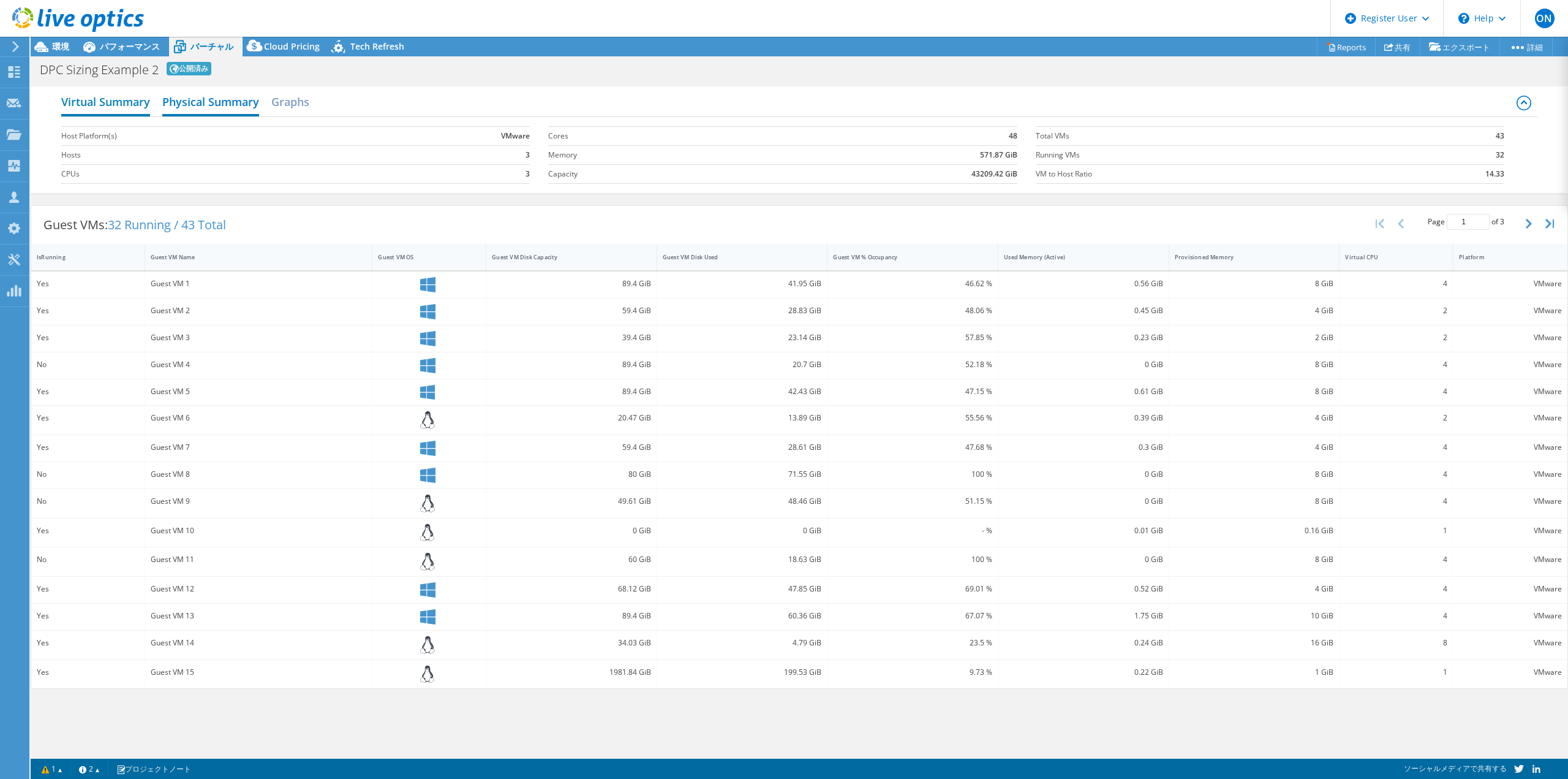
click at [81, 102] on h2 "Virtual Summary" at bounding box center [106, 103] width 88 height 27
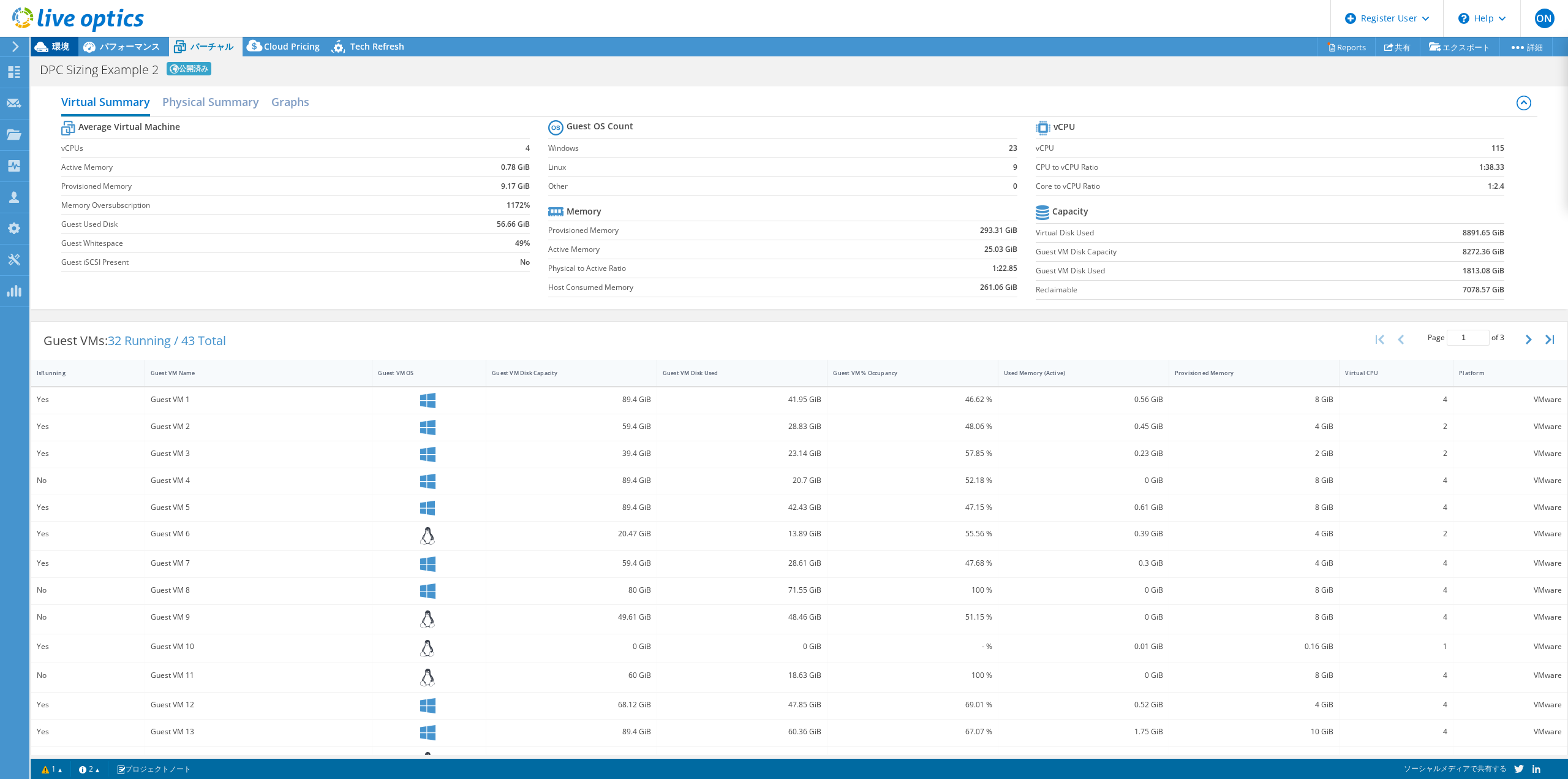
click at [58, 46] on span "環境" at bounding box center [61, 46] width 17 height 12
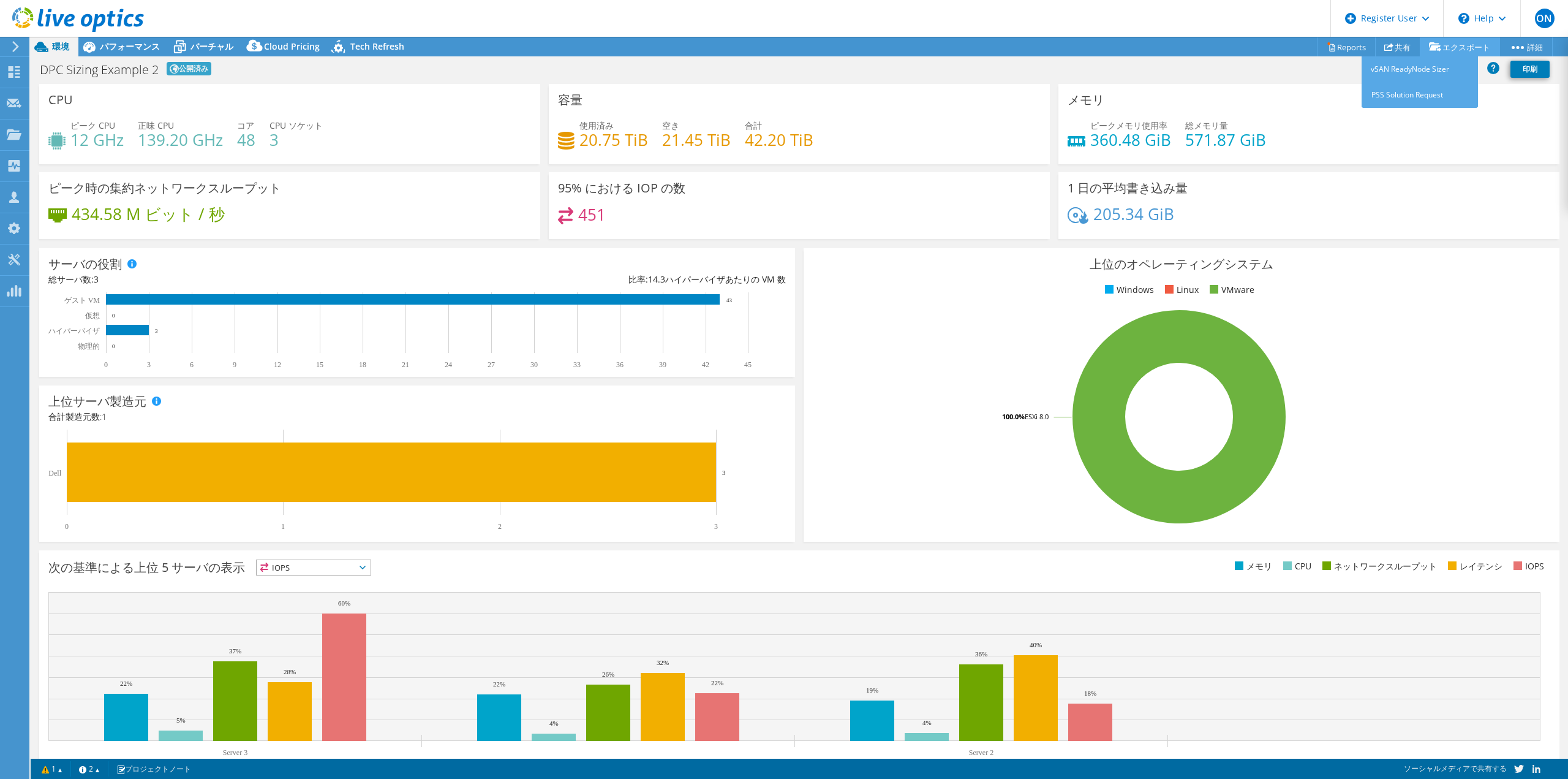
click at [1444, 43] on link "エクスポート" at bounding box center [1460, 47] width 81 height 19
click at [1533, 48] on link "詳細" at bounding box center [1525, 47] width 53 height 19
click at [1329, 52] on link "Reports" at bounding box center [1346, 47] width 58 height 19
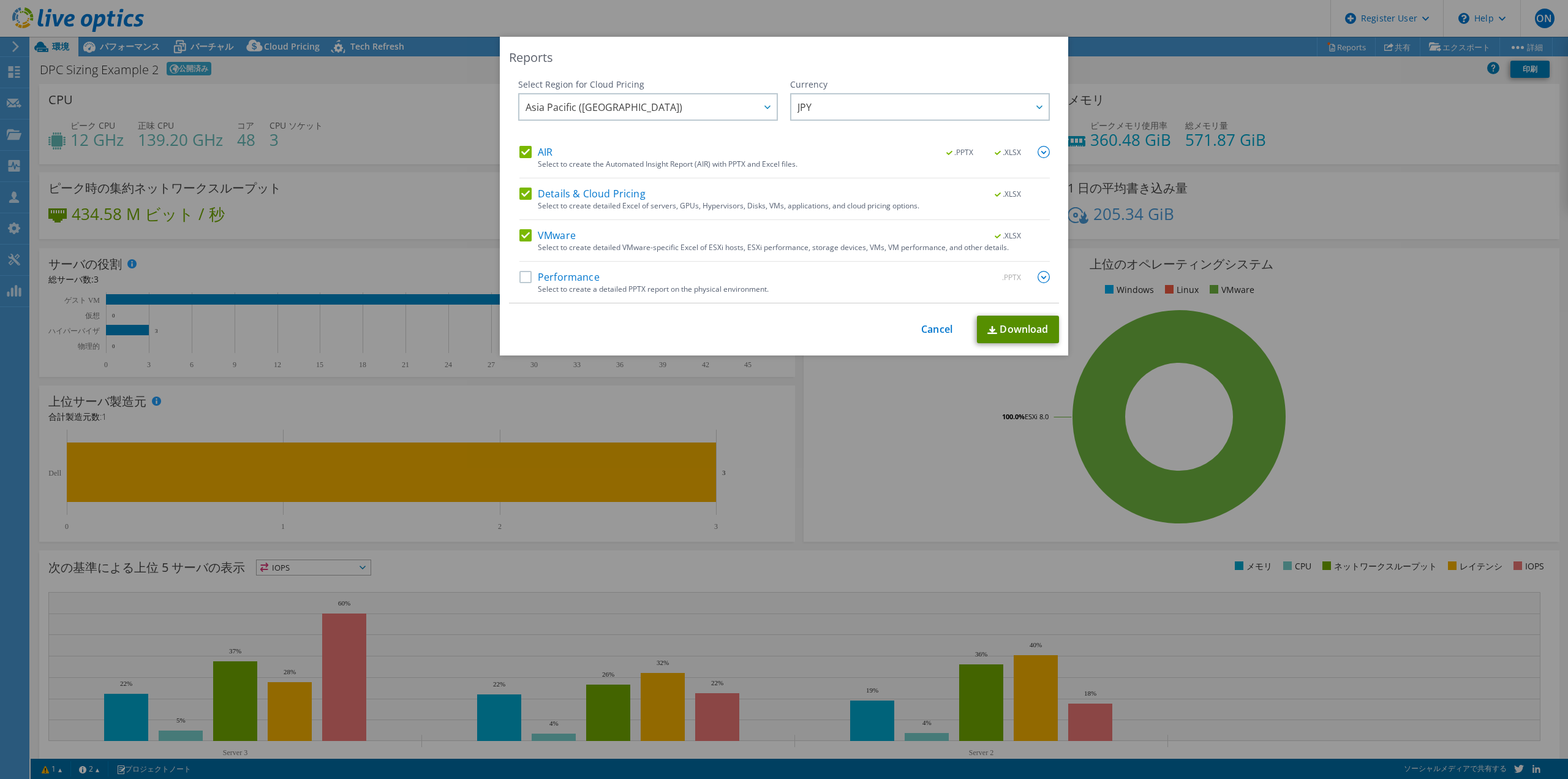
click at [1010, 328] on link "Download" at bounding box center [1018, 329] width 82 height 28
click at [1021, 332] on link "Download" at bounding box center [1018, 329] width 82 height 28
drag, startPoint x: 936, startPoint y: 328, endPoint x: 734, endPoint y: 286, distance: 206.3
click at [936, 328] on link "Cancel" at bounding box center [937, 329] width 32 height 12
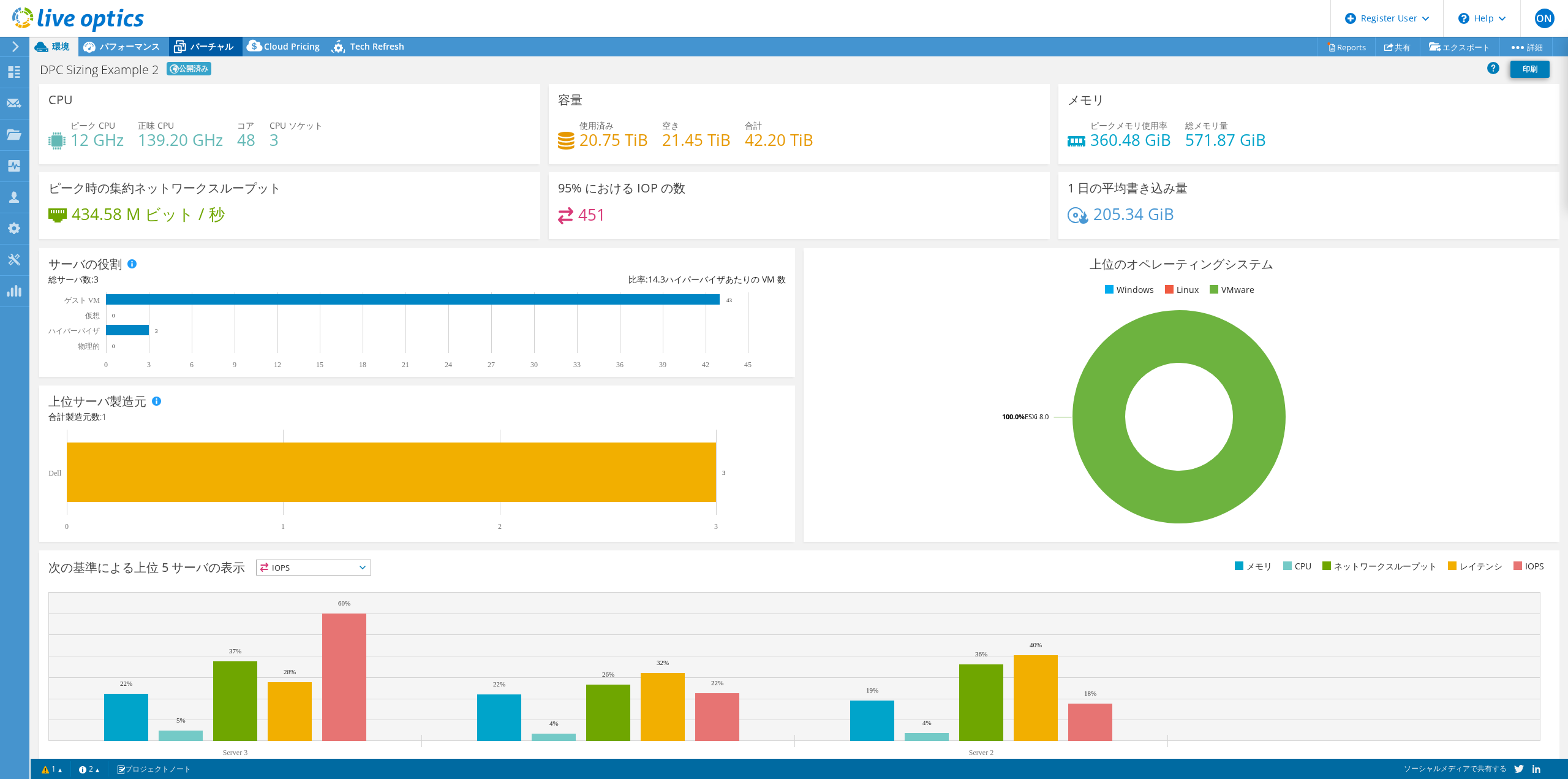
click at [221, 47] on span "バーチャル" at bounding box center [212, 46] width 43 height 12
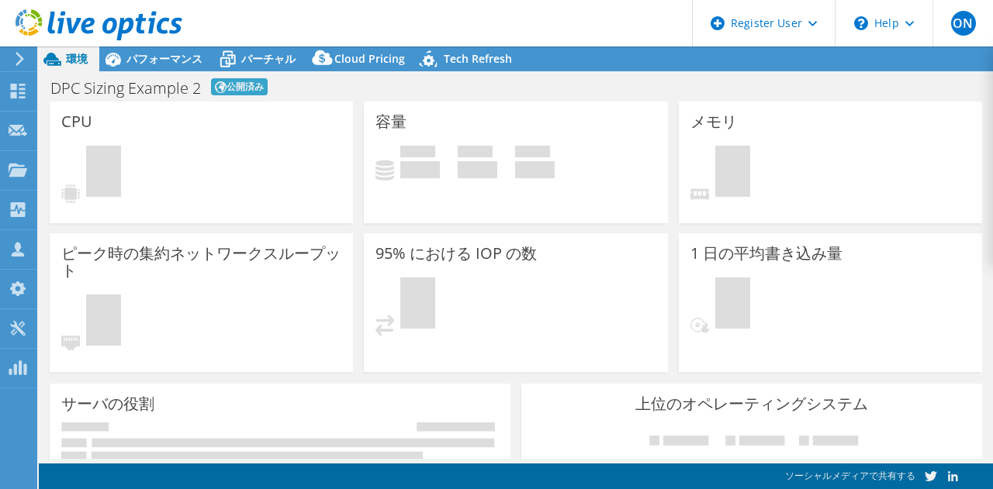
select select "Tokyo"
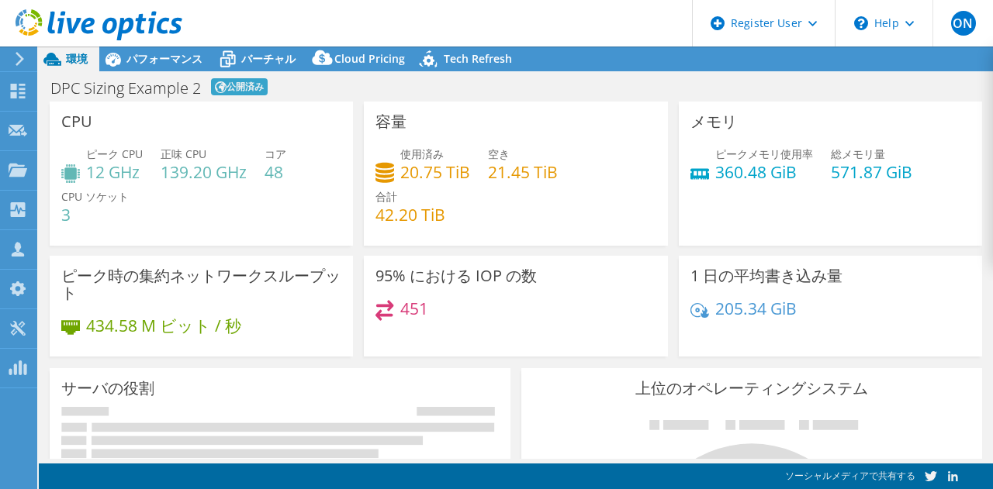
select select "JPY"
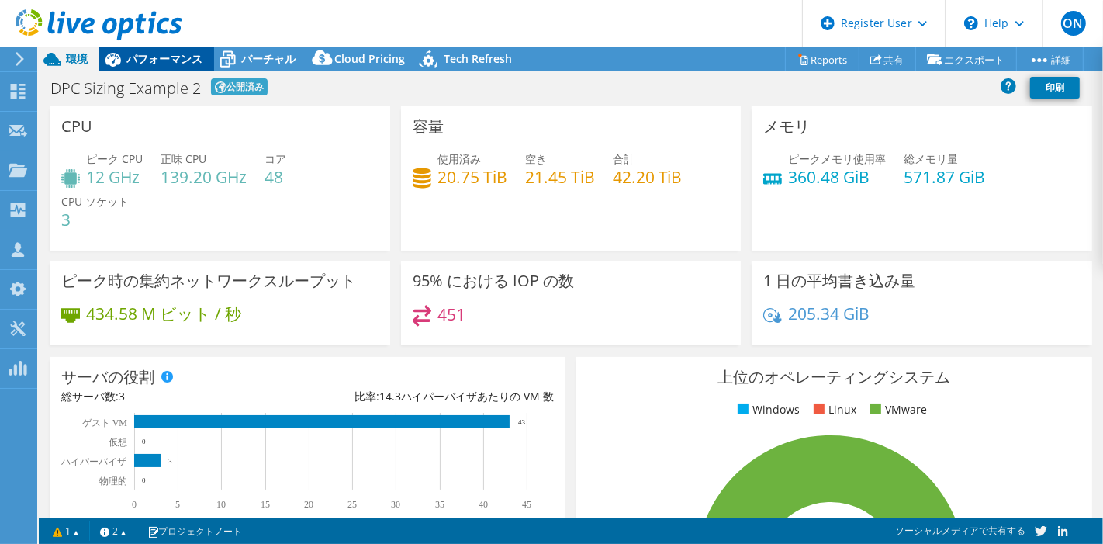
click at [161, 54] on span "パフォーマンス" at bounding box center [164, 58] width 76 height 15
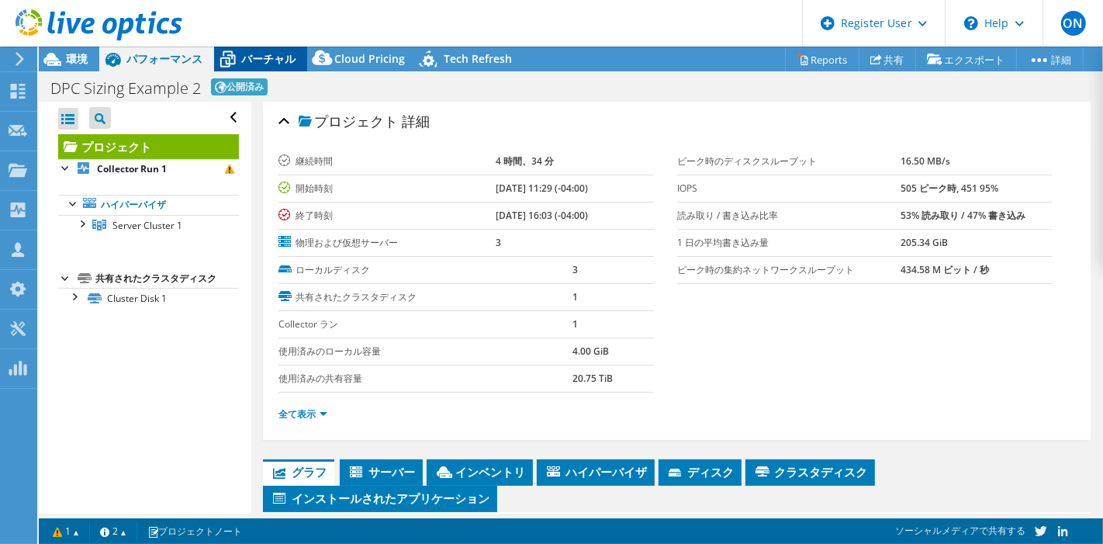
click at [279, 60] on span "バーチャル" at bounding box center [268, 58] width 54 height 15
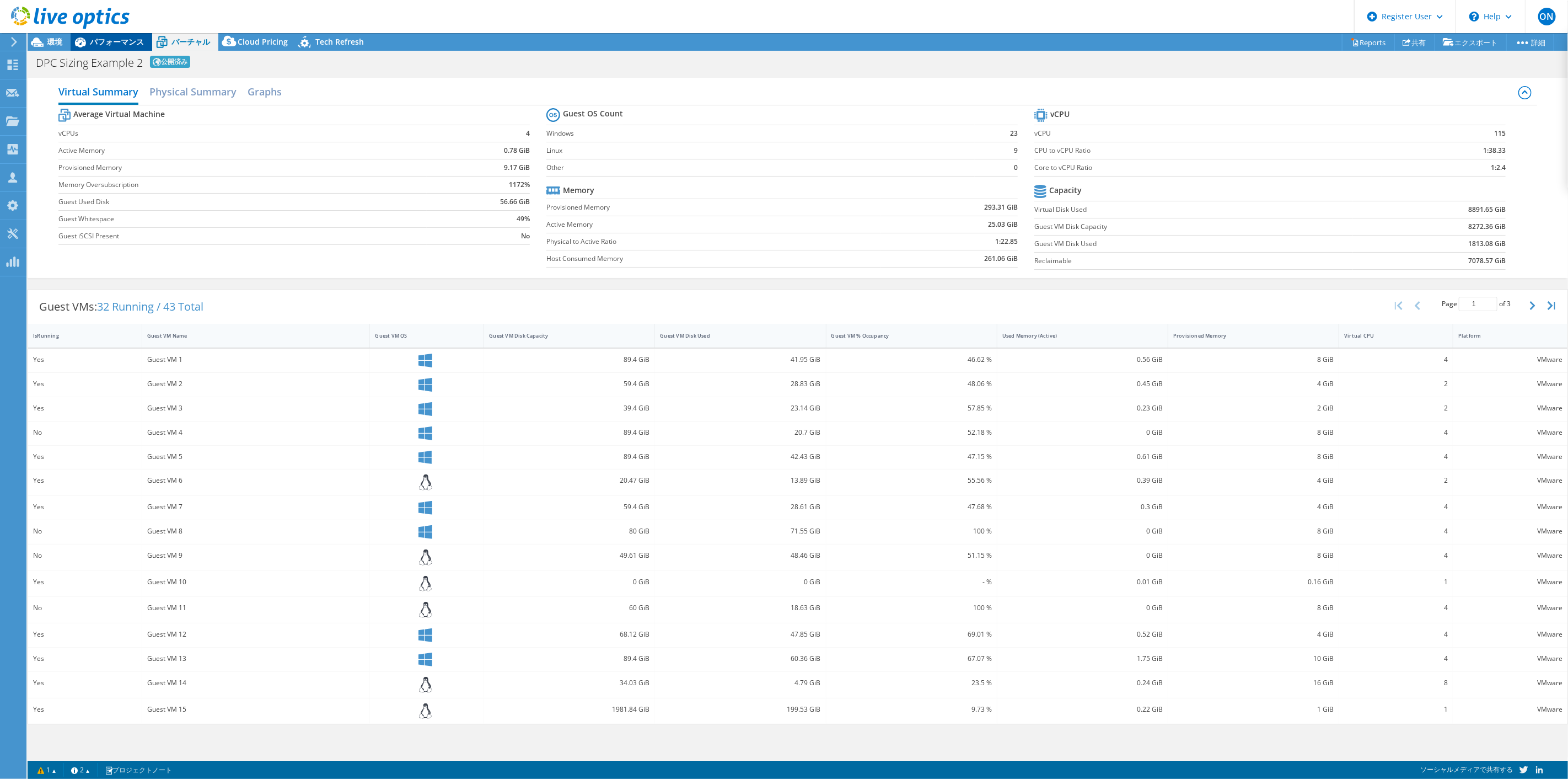
click at [114, 46] on span "パフォーマンス" at bounding box center [117, 41] width 54 height 11
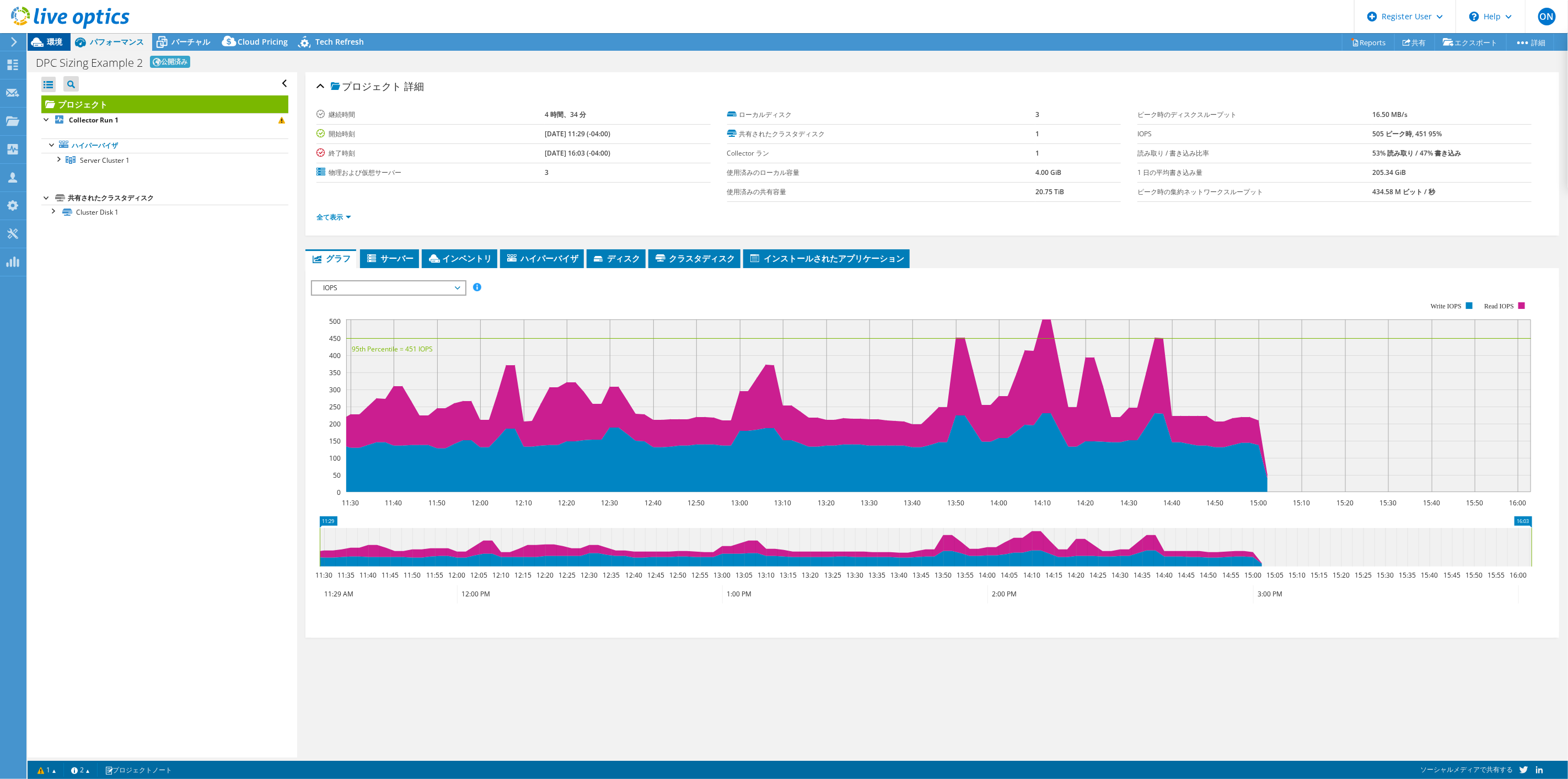
click at [56, 45] on span "環境" at bounding box center [55, 41] width 16 height 11
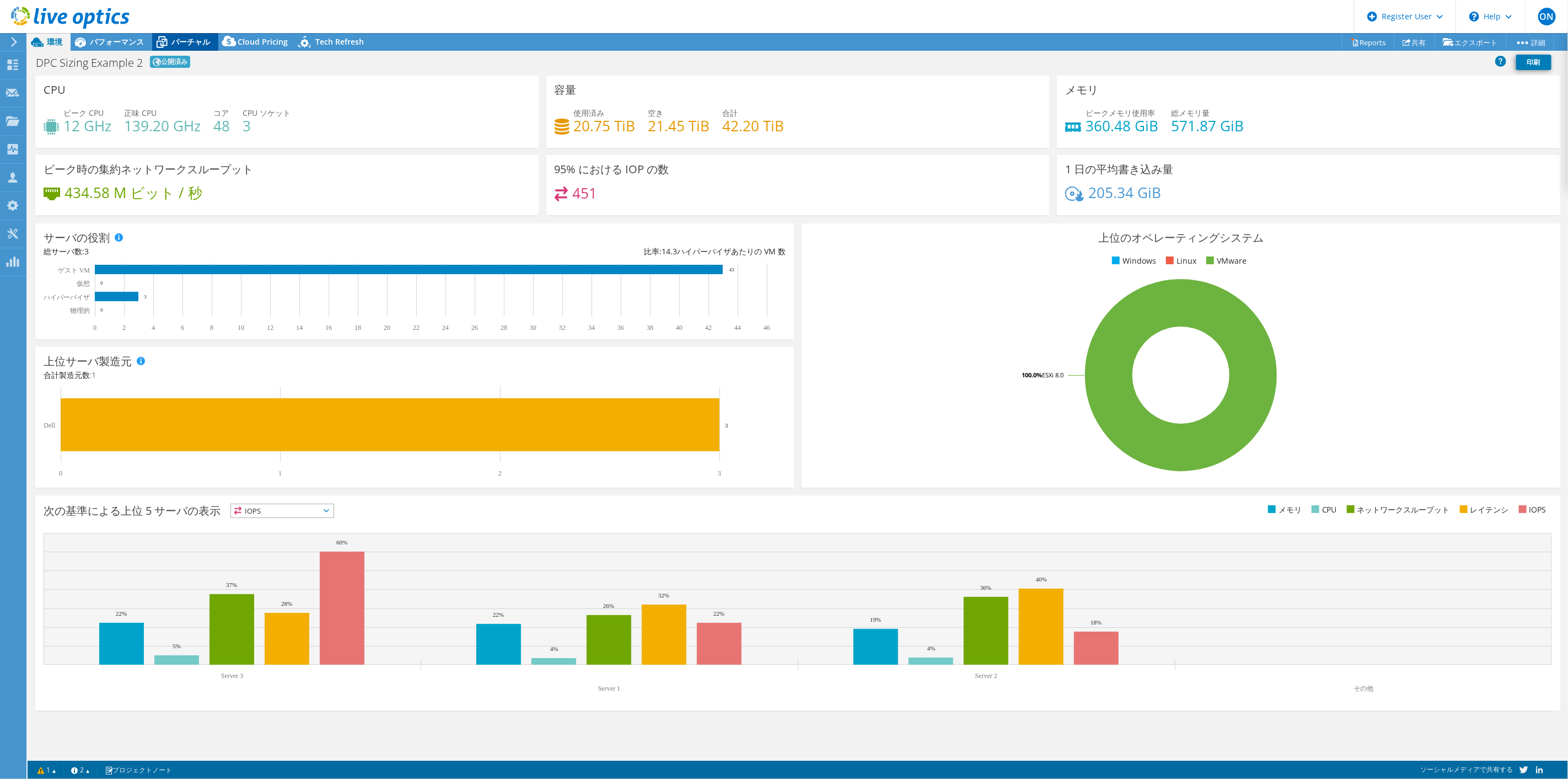
click at [183, 36] on span "バーチャル" at bounding box center [191, 41] width 38 height 11
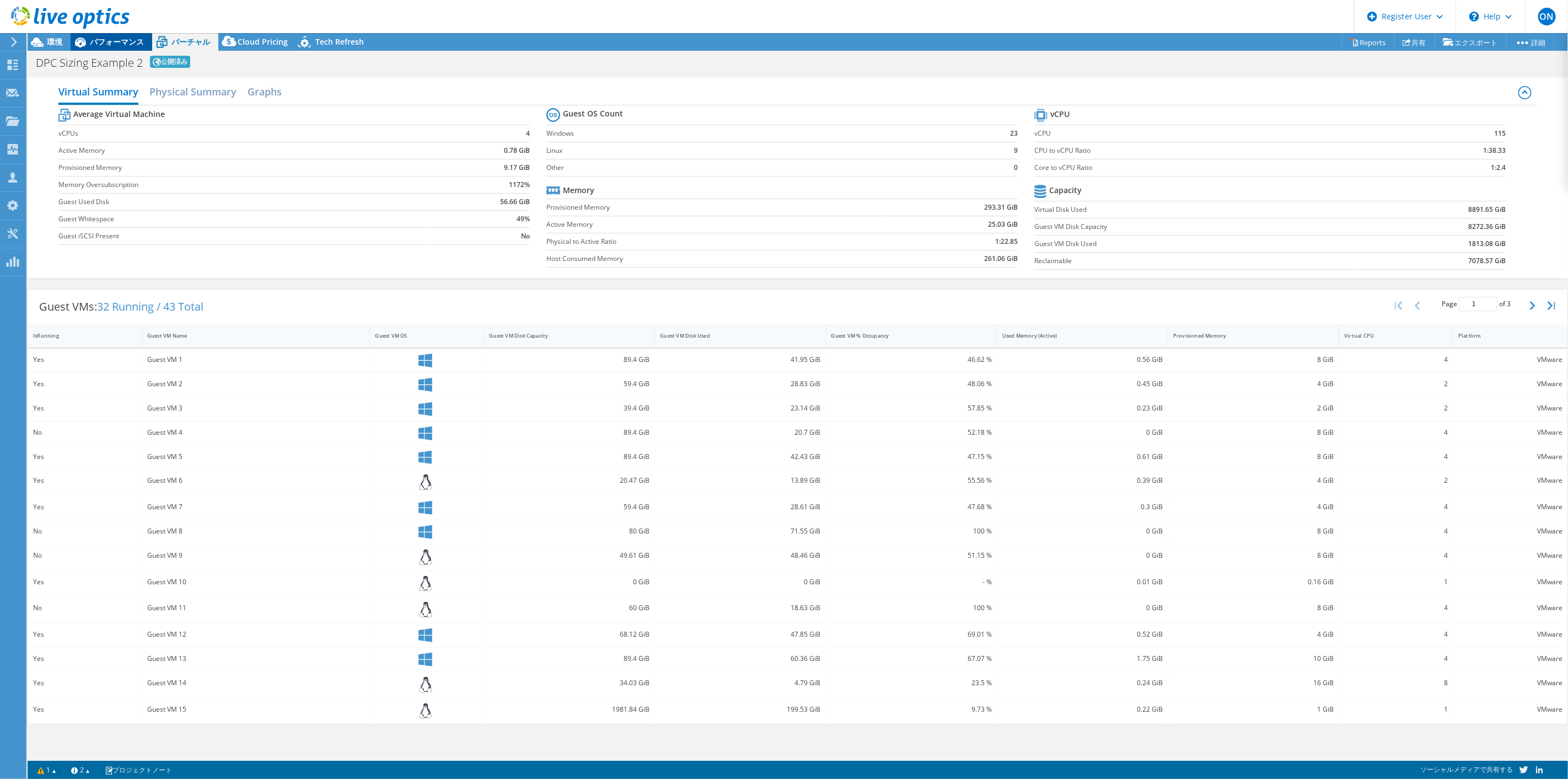
click at [108, 46] on span "パフォーマンス" at bounding box center [117, 41] width 54 height 11
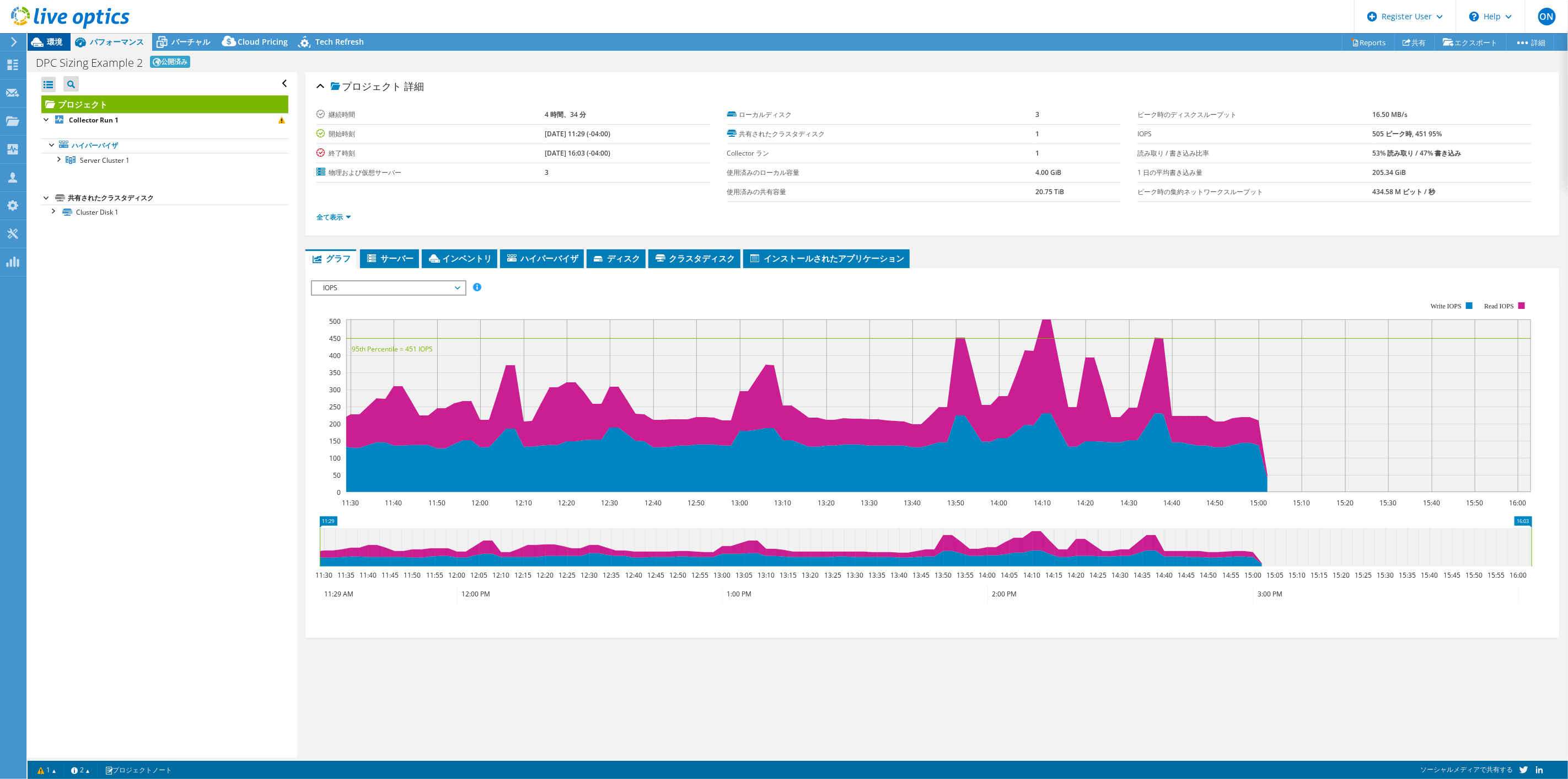
click at [48, 46] on span "環境" at bounding box center [55, 41] width 16 height 11
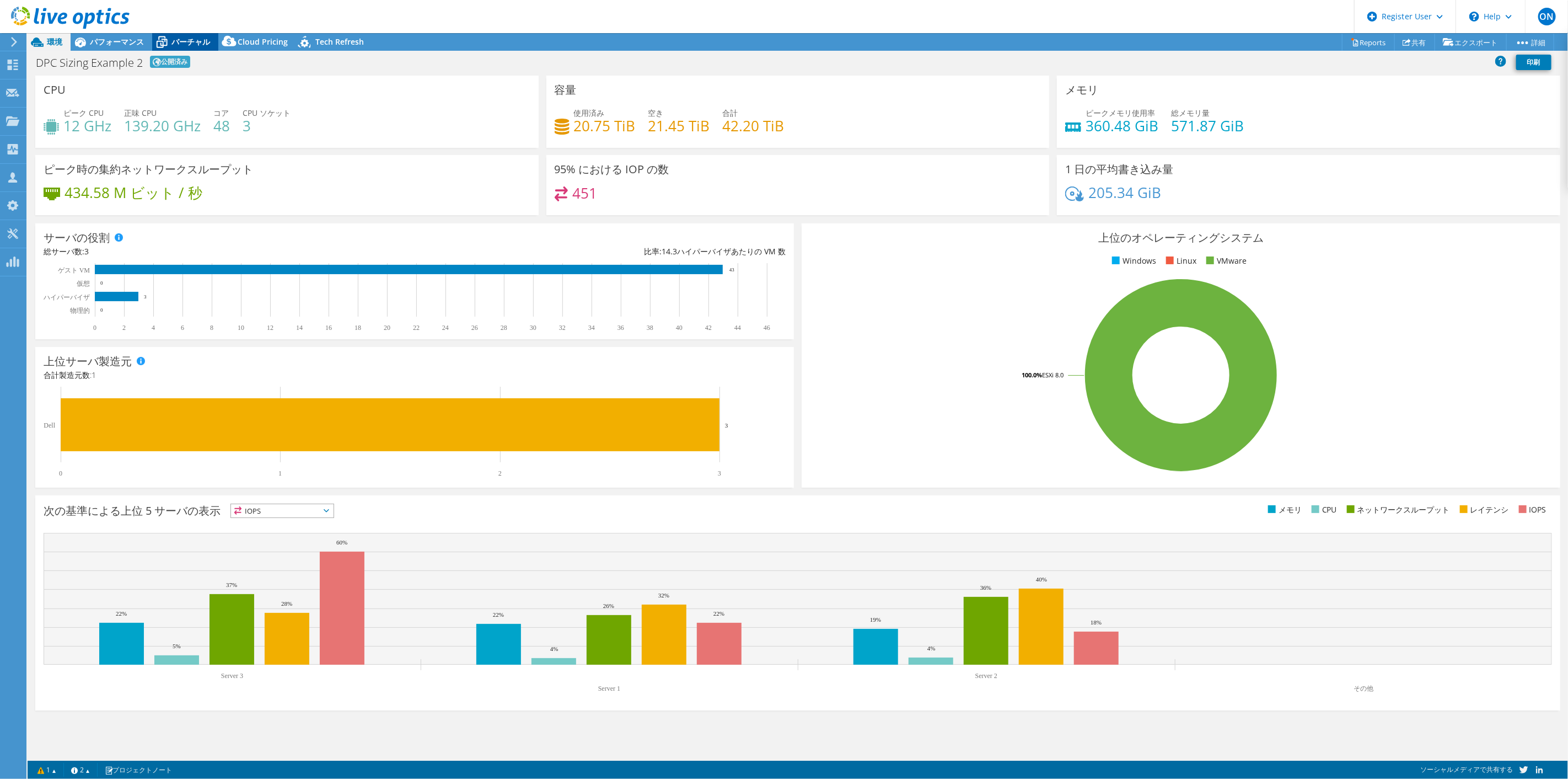
click at [191, 43] on span "バーチャル" at bounding box center [191, 41] width 38 height 11
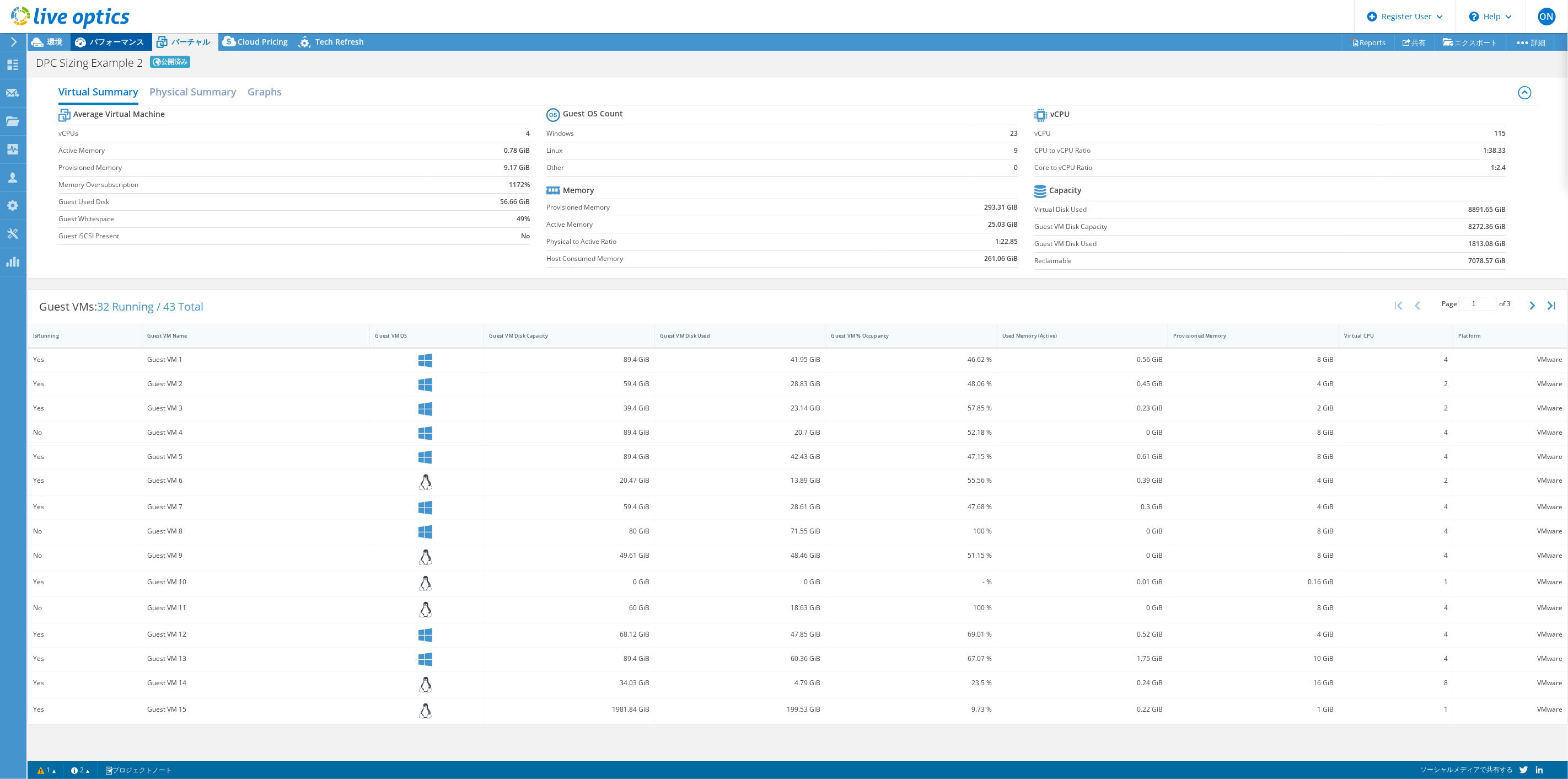
click at [125, 41] on span "パフォーマンス" at bounding box center [117, 41] width 54 height 11
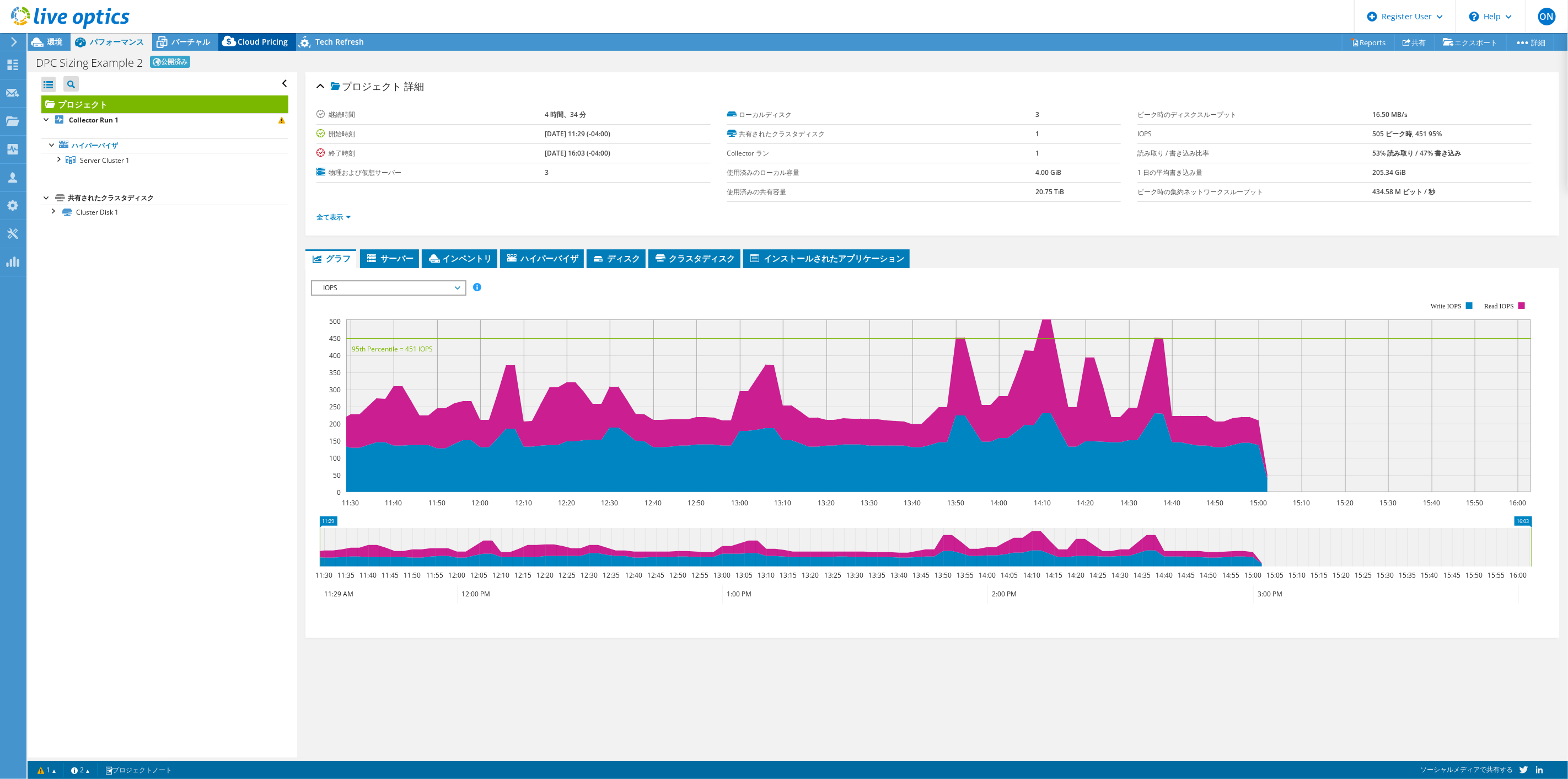
click at [256, 39] on span "Cloud Pricing" at bounding box center [262, 41] width 50 height 11
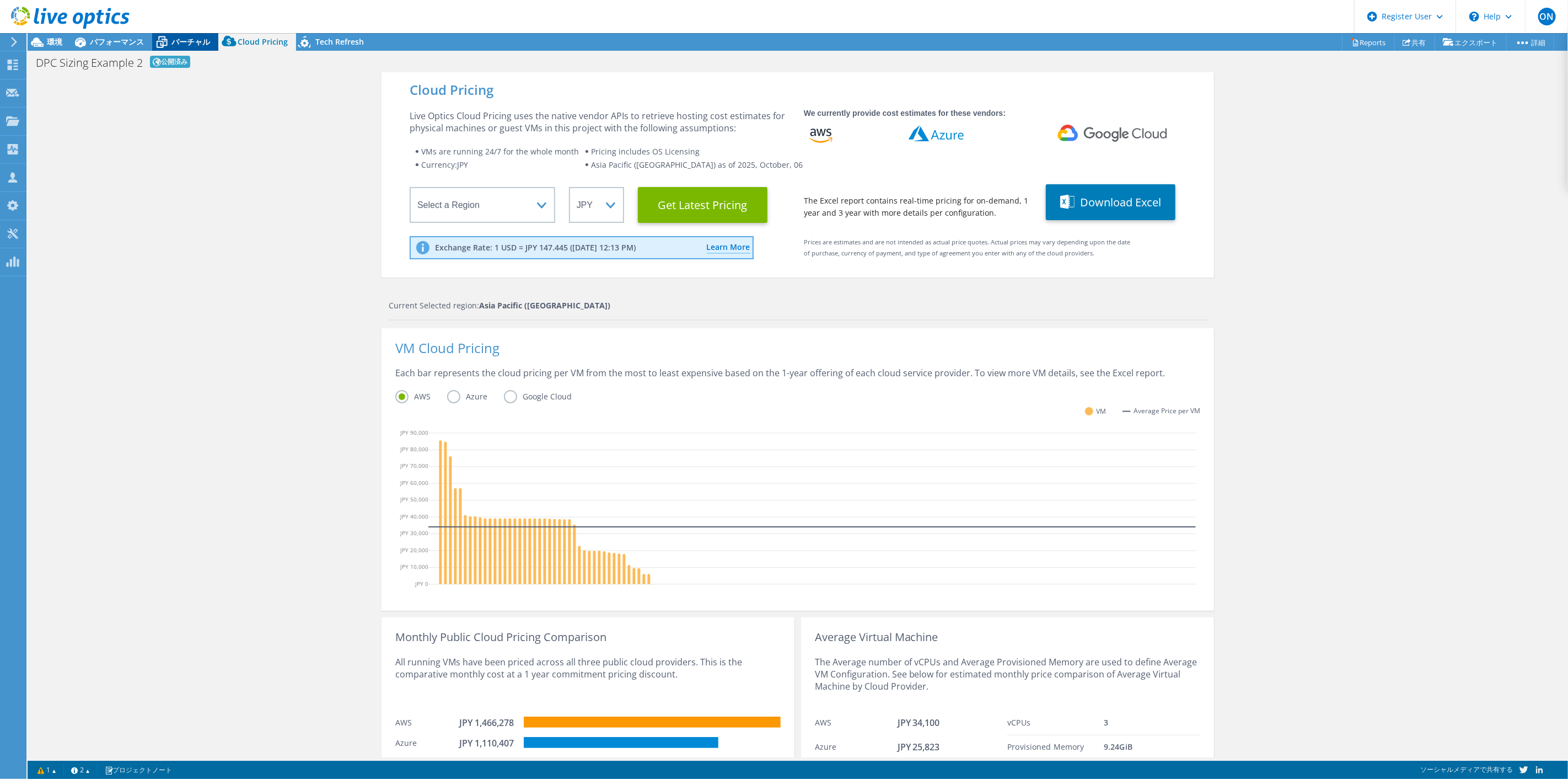
click at [191, 40] on span "バーチャル" at bounding box center [191, 41] width 38 height 11
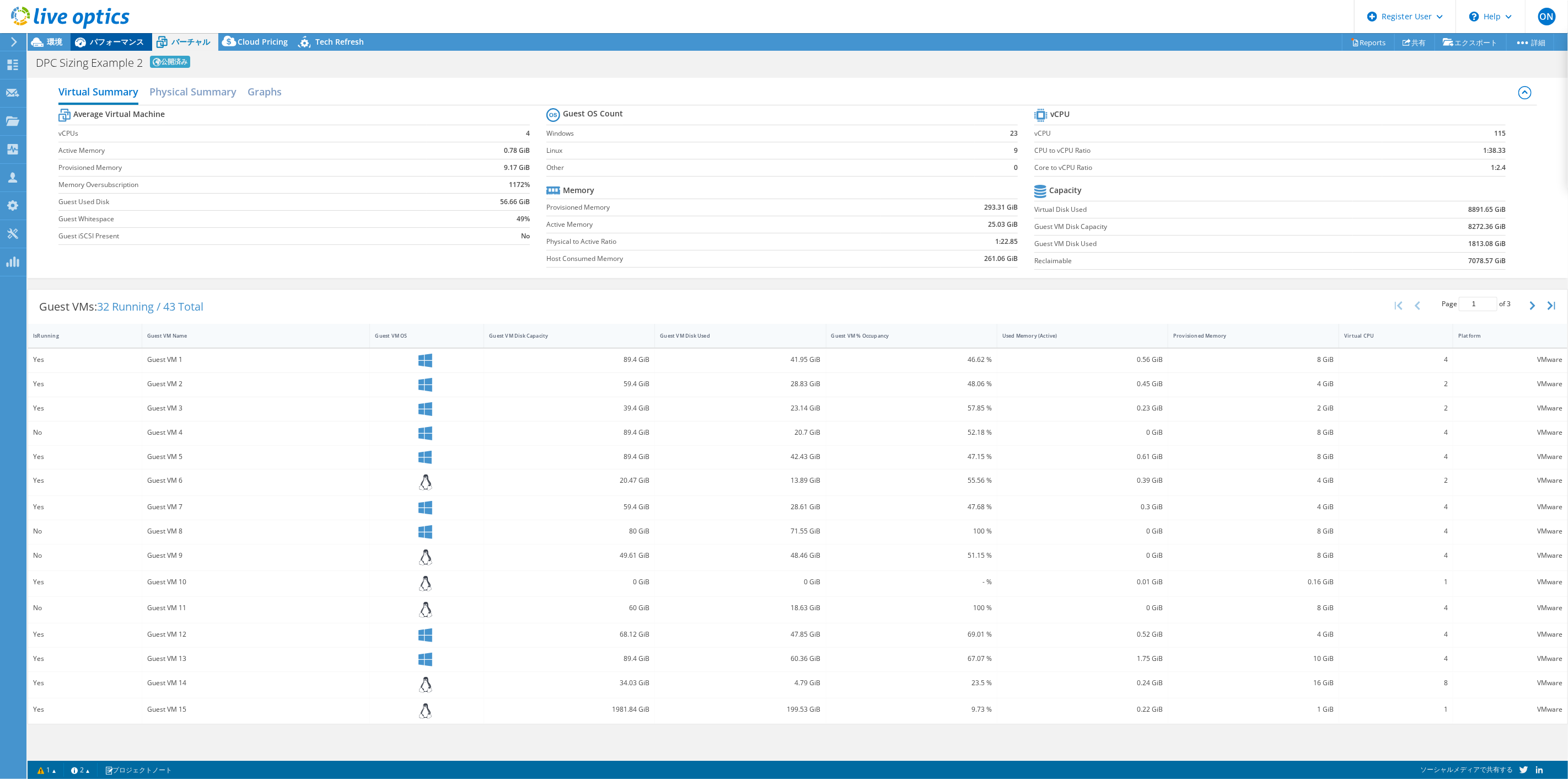
click at [109, 42] on span "パフォーマンス" at bounding box center [117, 41] width 54 height 11
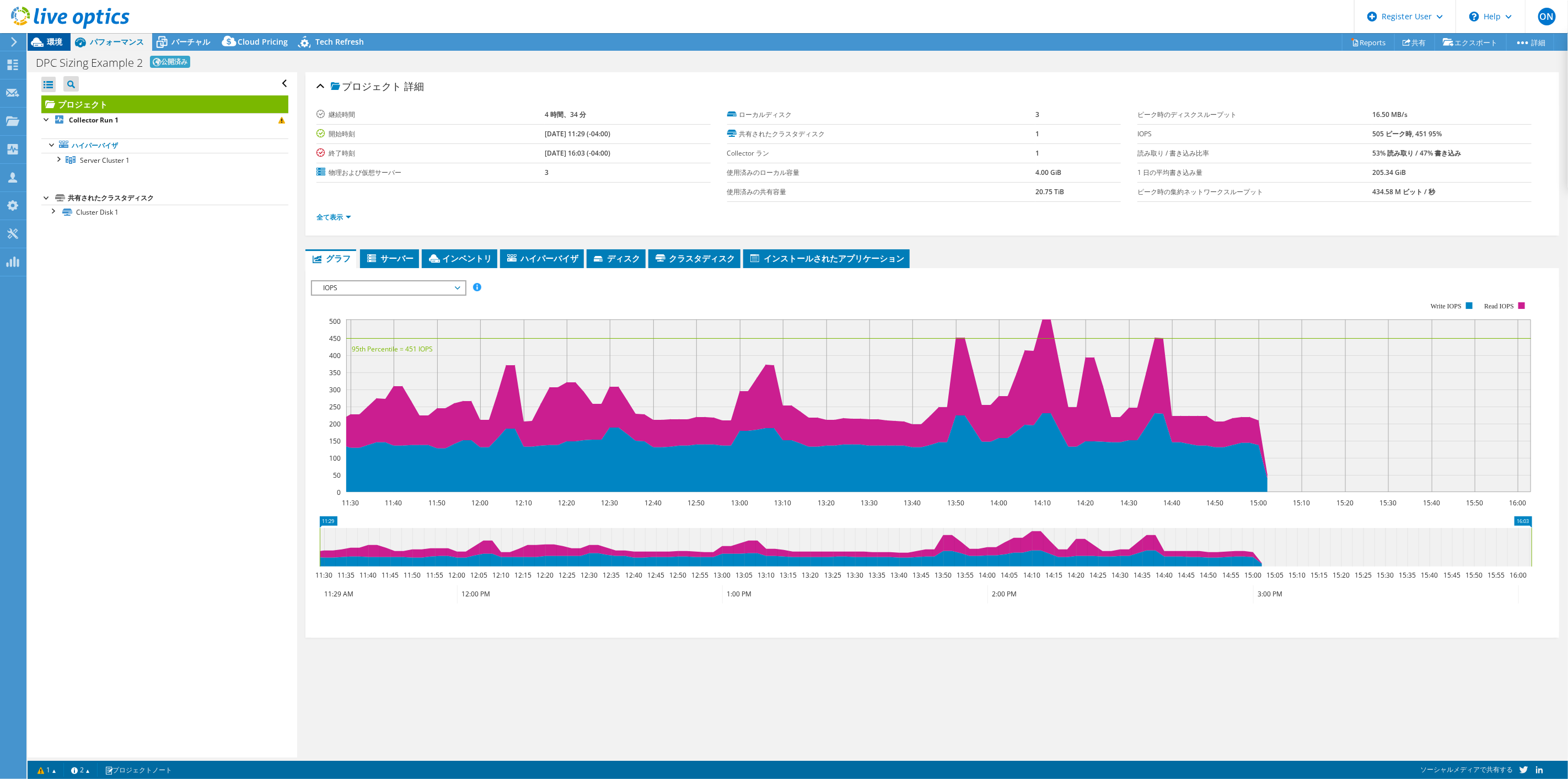
click at [46, 43] on icon at bounding box center [37, 42] width 19 height 19
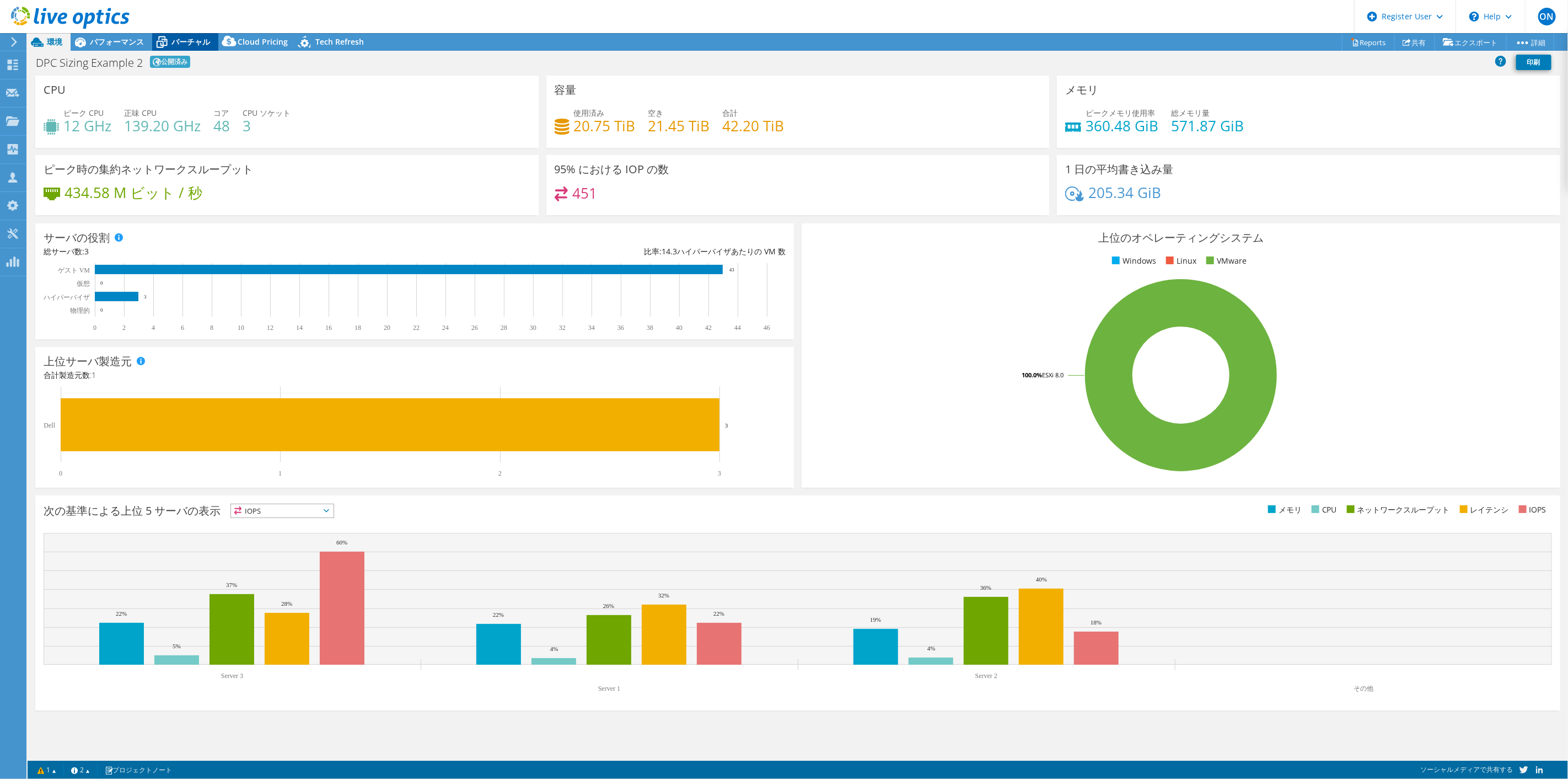
click at [178, 41] on span "バーチャル" at bounding box center [191, 41] width 38 height 11
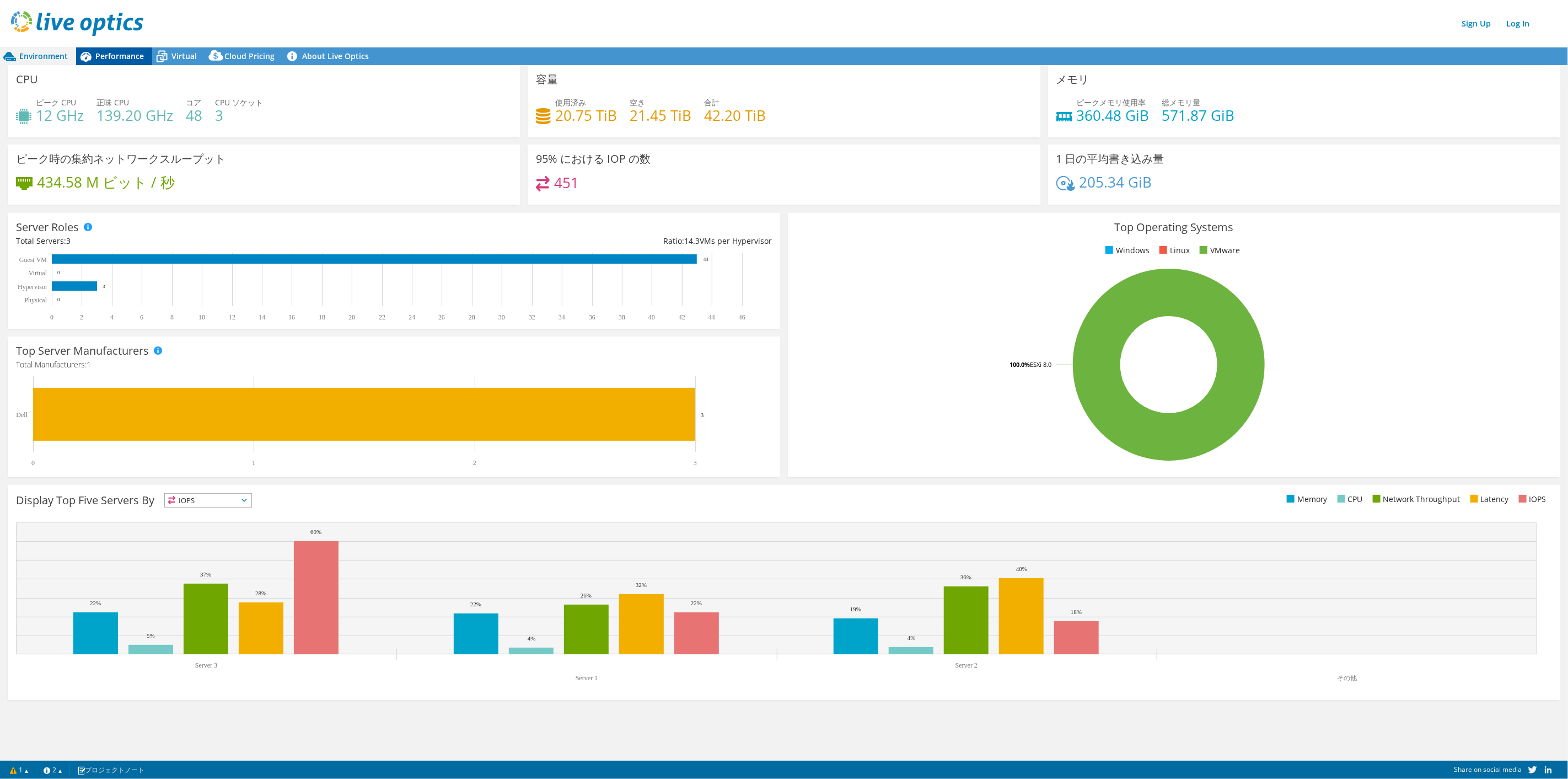
click at [120, 53] on span "Performance" at bounding box center [119, 55] width 48 height 11
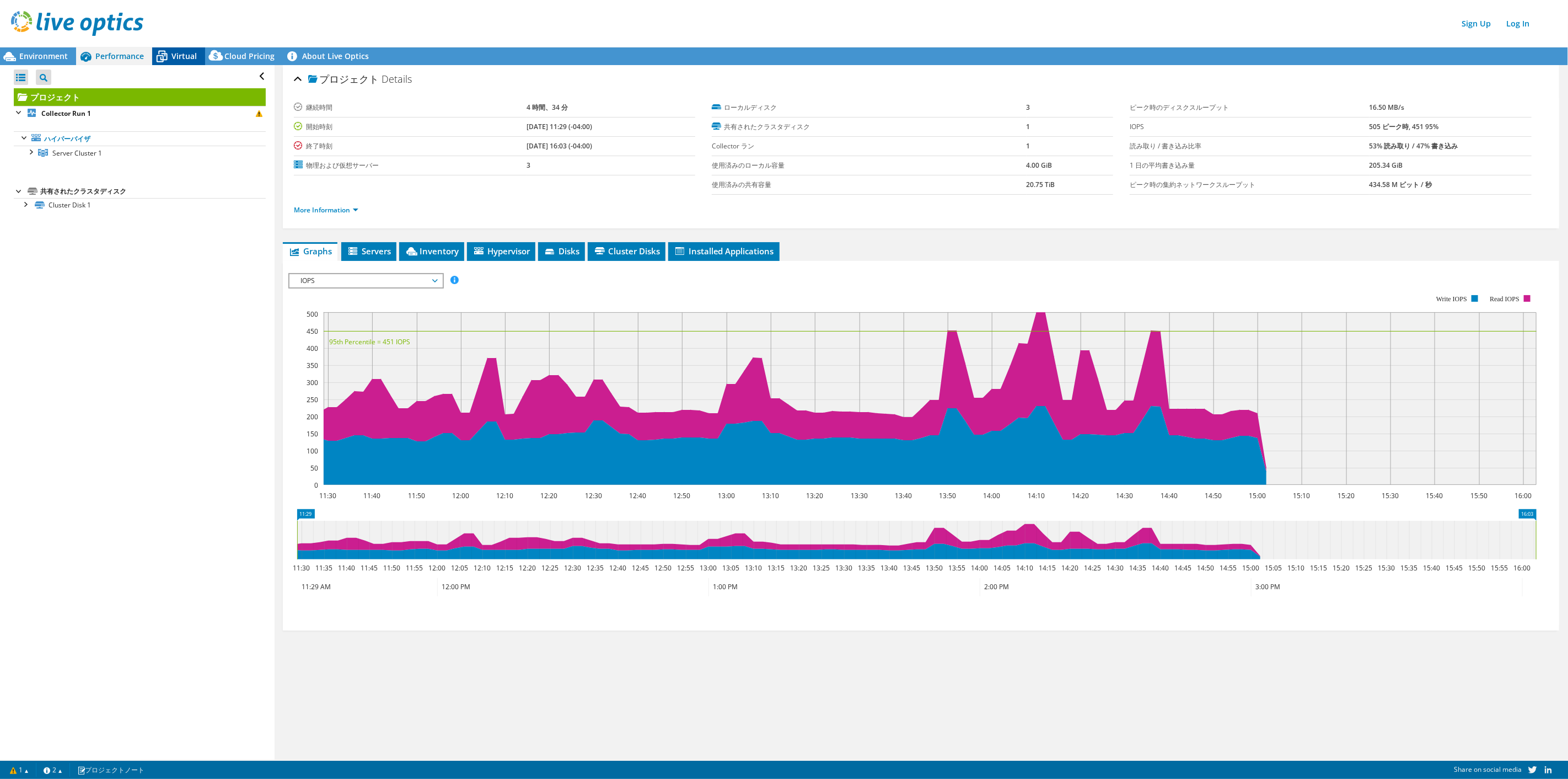
click at [176, 53] on span "Virtual" at bounding box center [184, 55] width 26 height 11
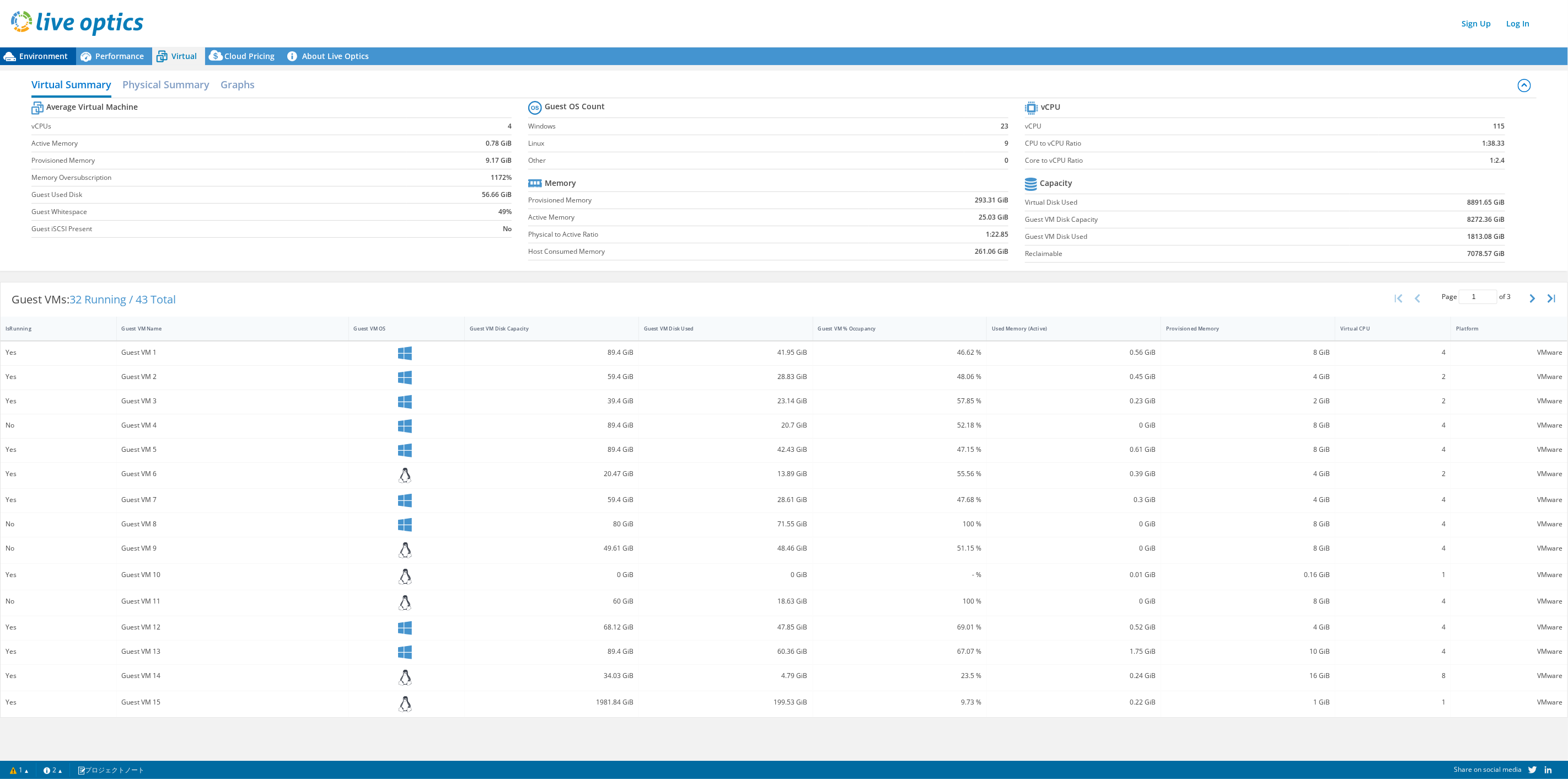
click at [43, 58] on span "Environment" at bounding box center [43, 55] width 48 height 11
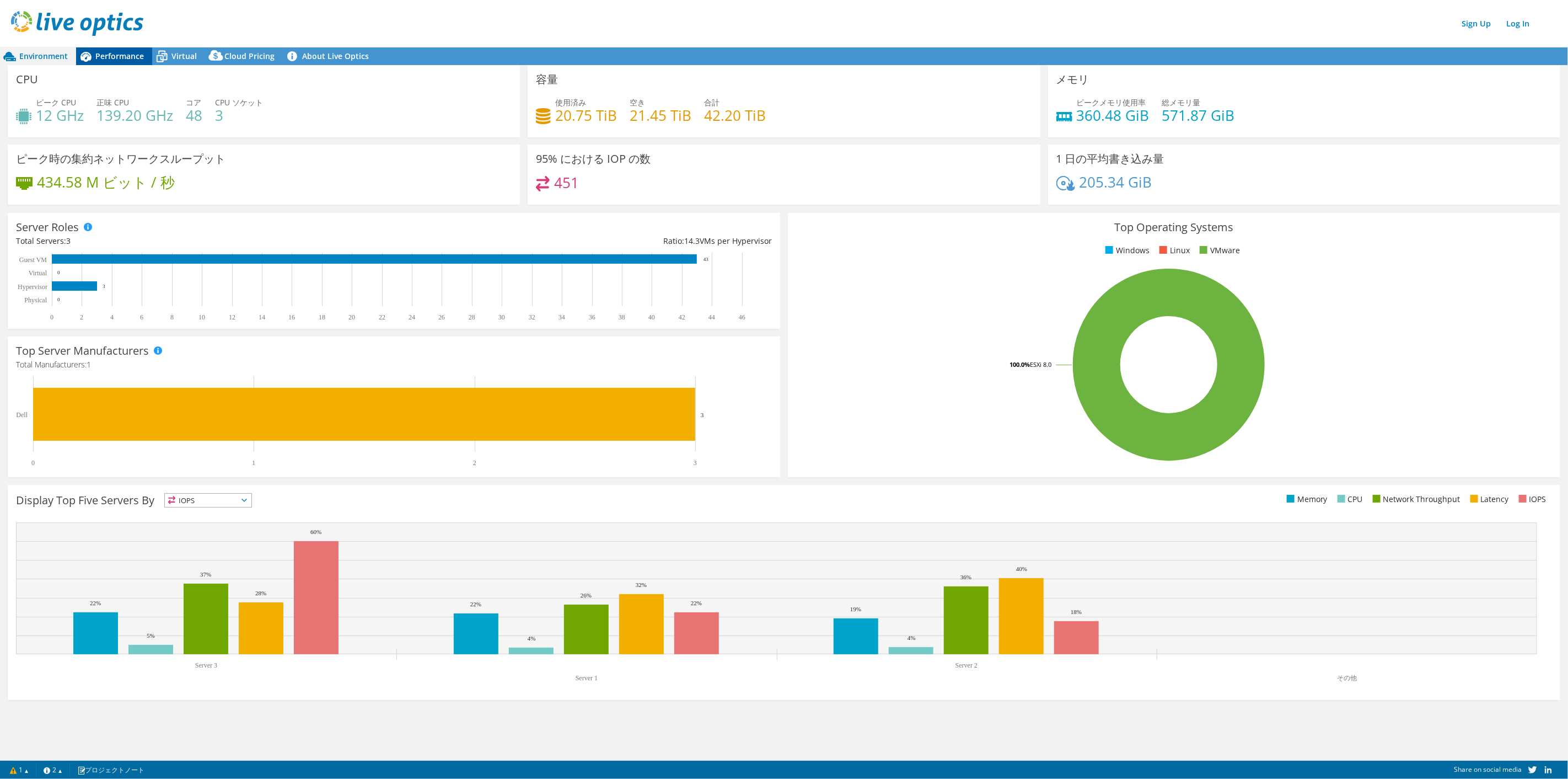
click at [114, 54] on span "Performance" at bounding box center [119, 55] width 48 height 11
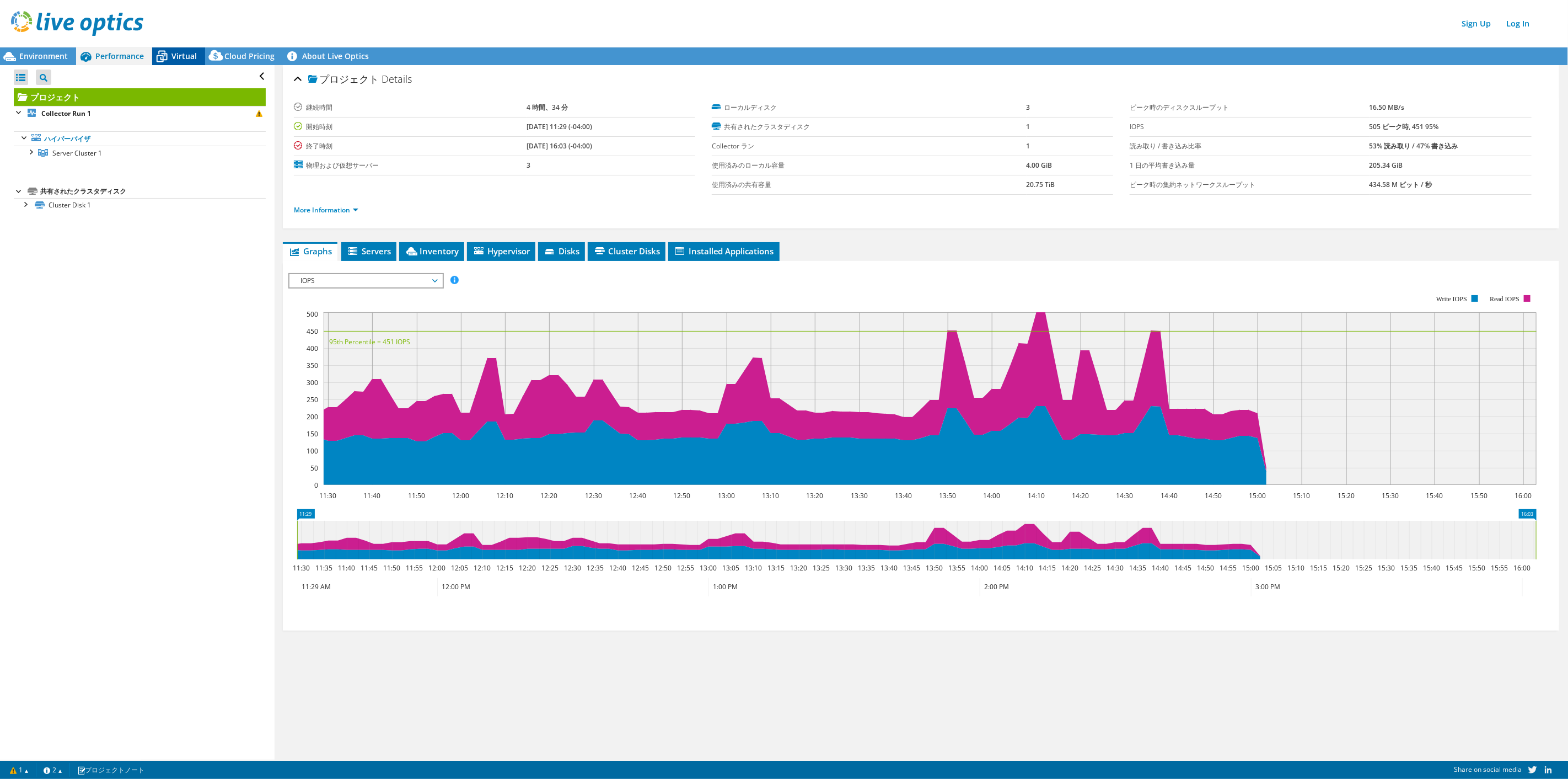
click at [176, 56] on span "Virtual" at bounding box center [184, 55] width 26 height 11
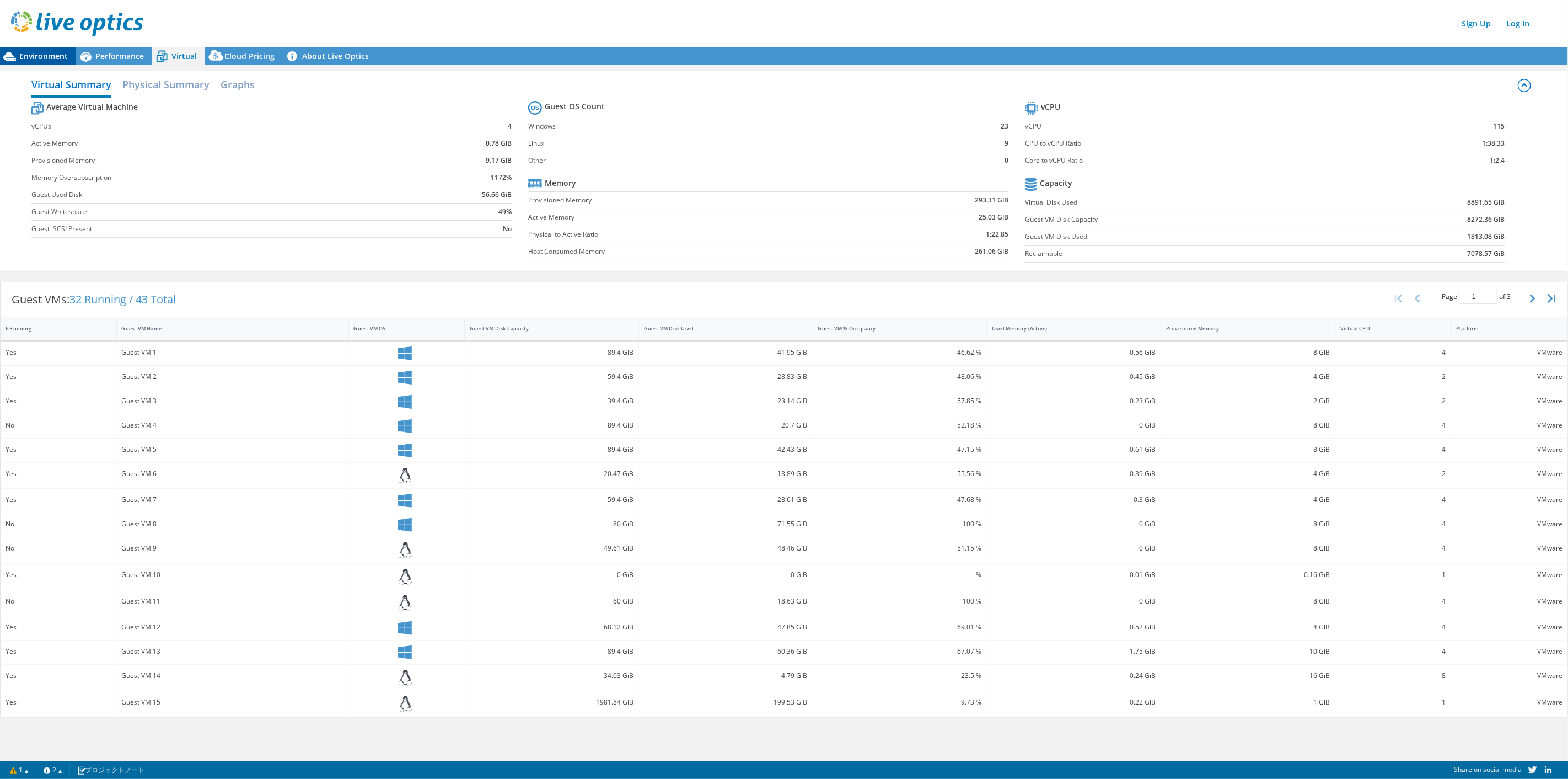
click at [48, 57] on span "Environment" at bounding box center [43, 55] width 48 height 11
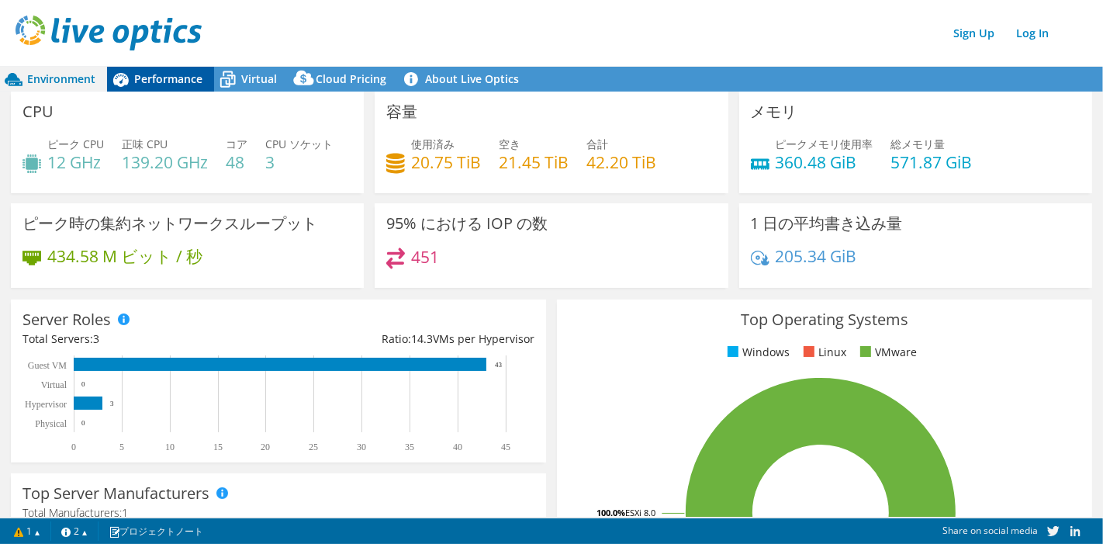
click at [160, 77] on span "Performance" at bounding box center [168, 78] width 68 height 15
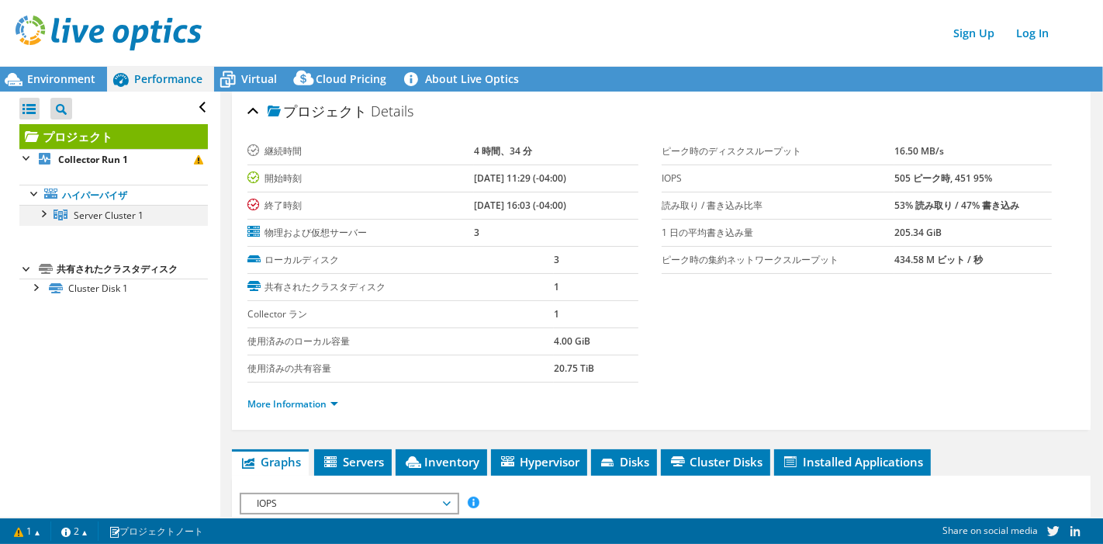
click at [40, 211] on div at bounding box center [43, 213] width 16 height 16
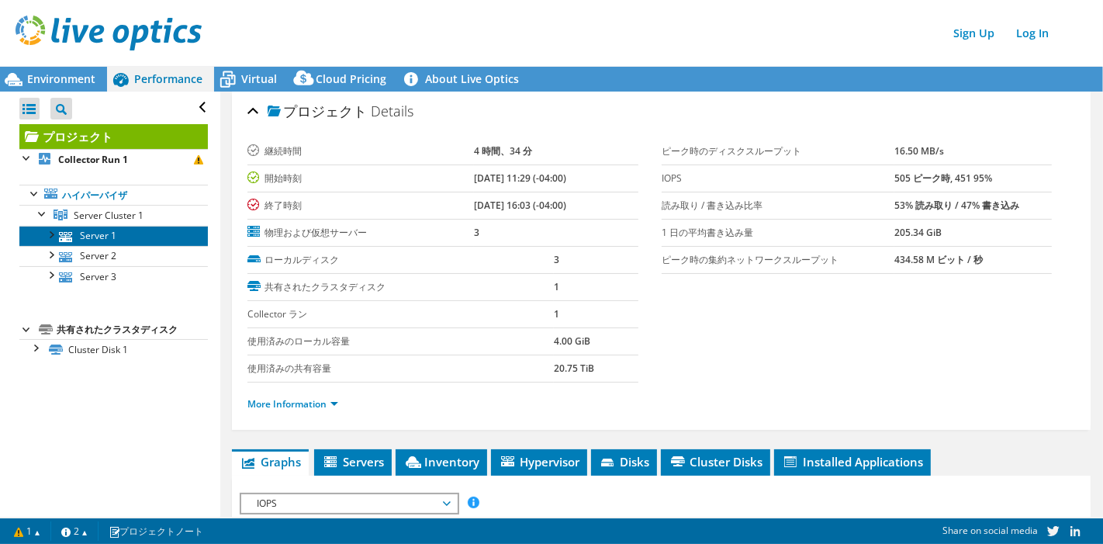
click at [85, 230] on link "Server 1" at bounding box center [113, 236] width 188 height 20
